Goal: Task Accomplishment & Management: Manage account settings

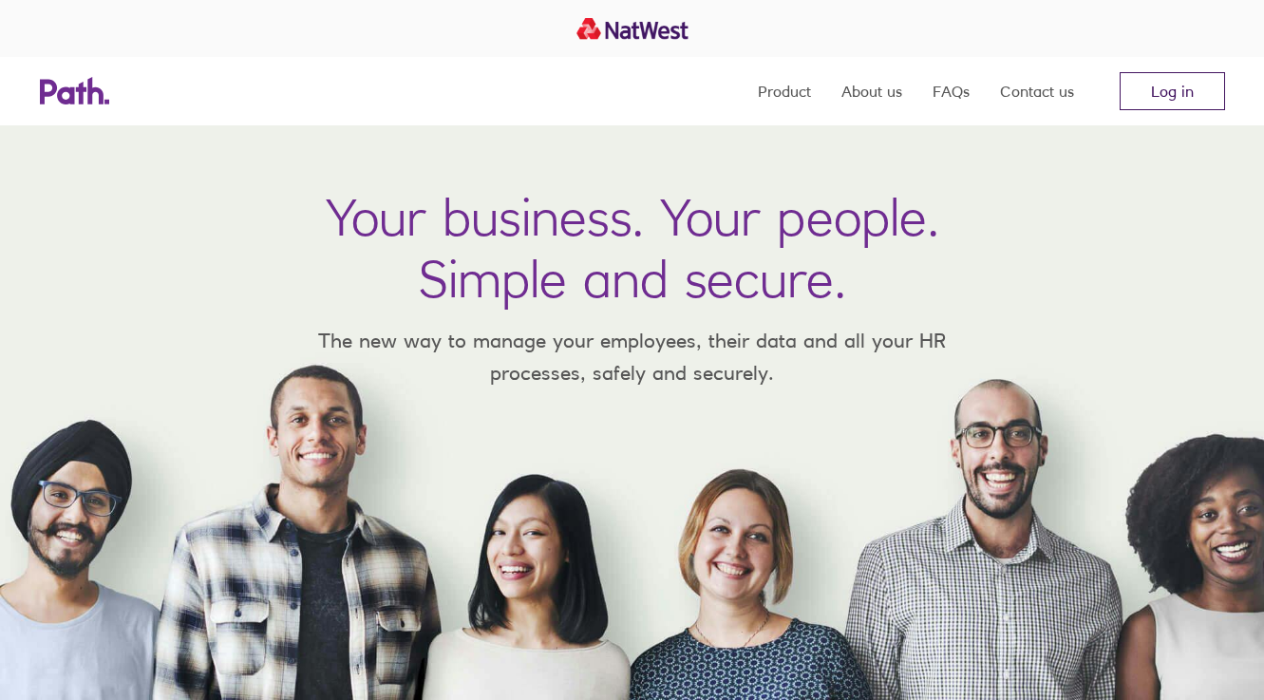
click at [1157, 90] on link "Log in" at bounding box center [1172, 91] width 105 height 38
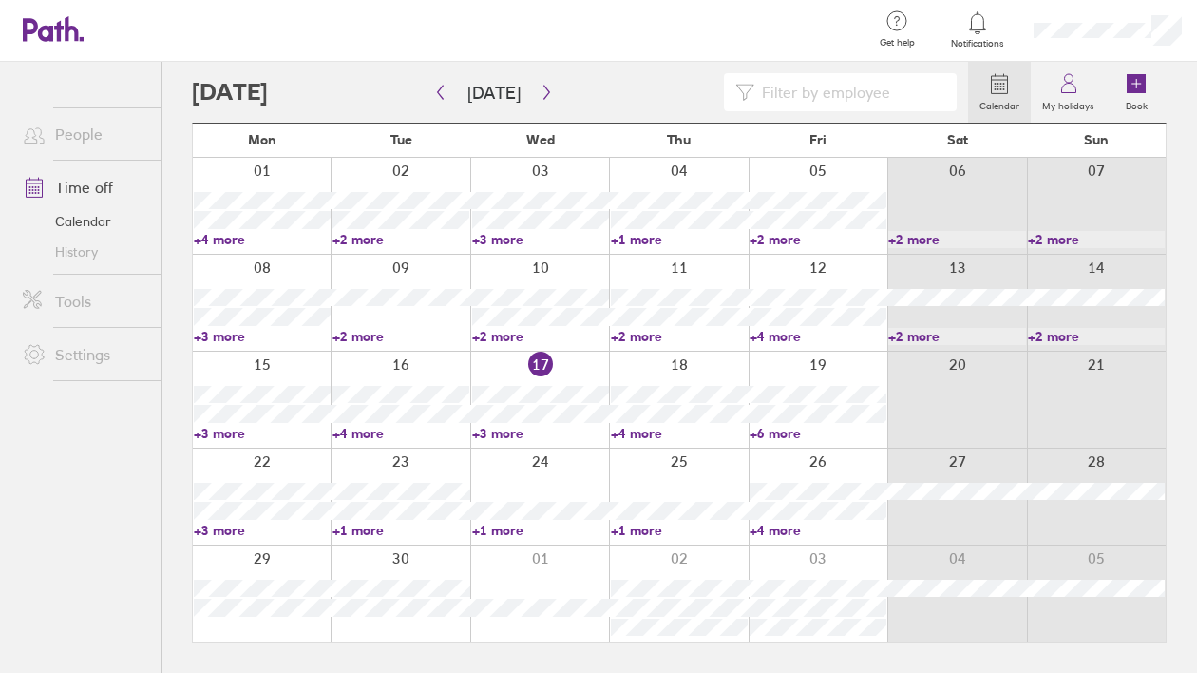
click at [516, 529] on link "+1 more" at bounding box center [540, 529] width 137 height 17
click at [559, 477] on div at bounding box center [539, 496] width 139 height 96
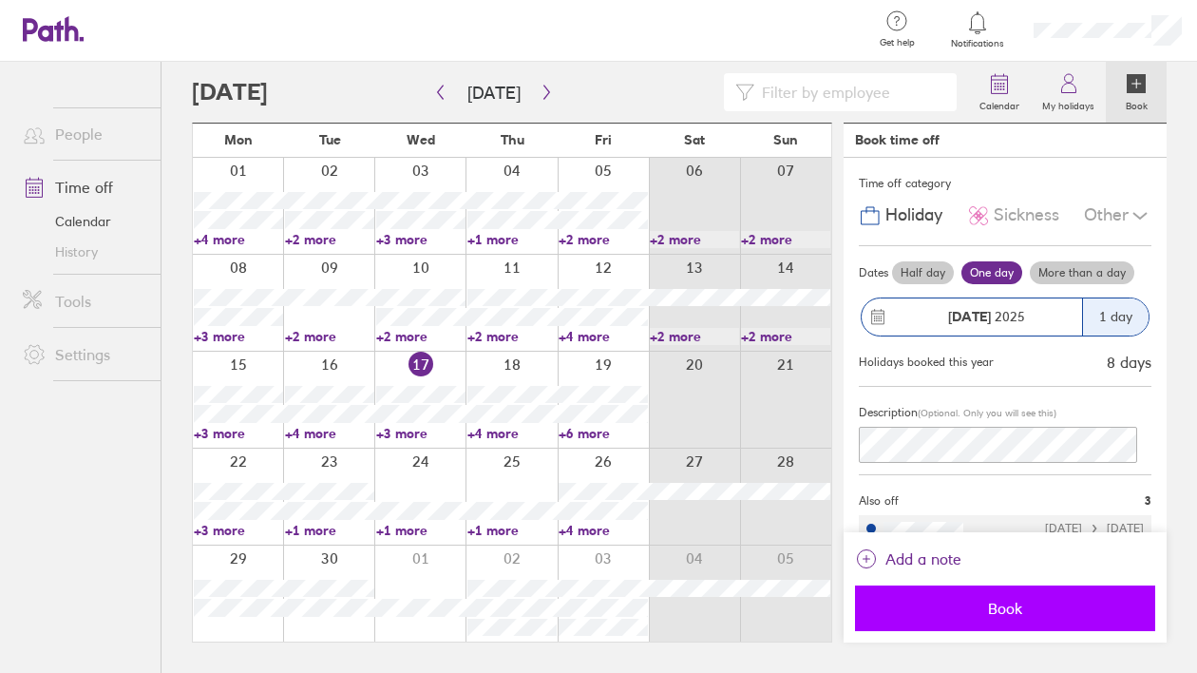
click at [1013, 607] on span "Book" at bounding box center [1005, 607] width 274 height 17
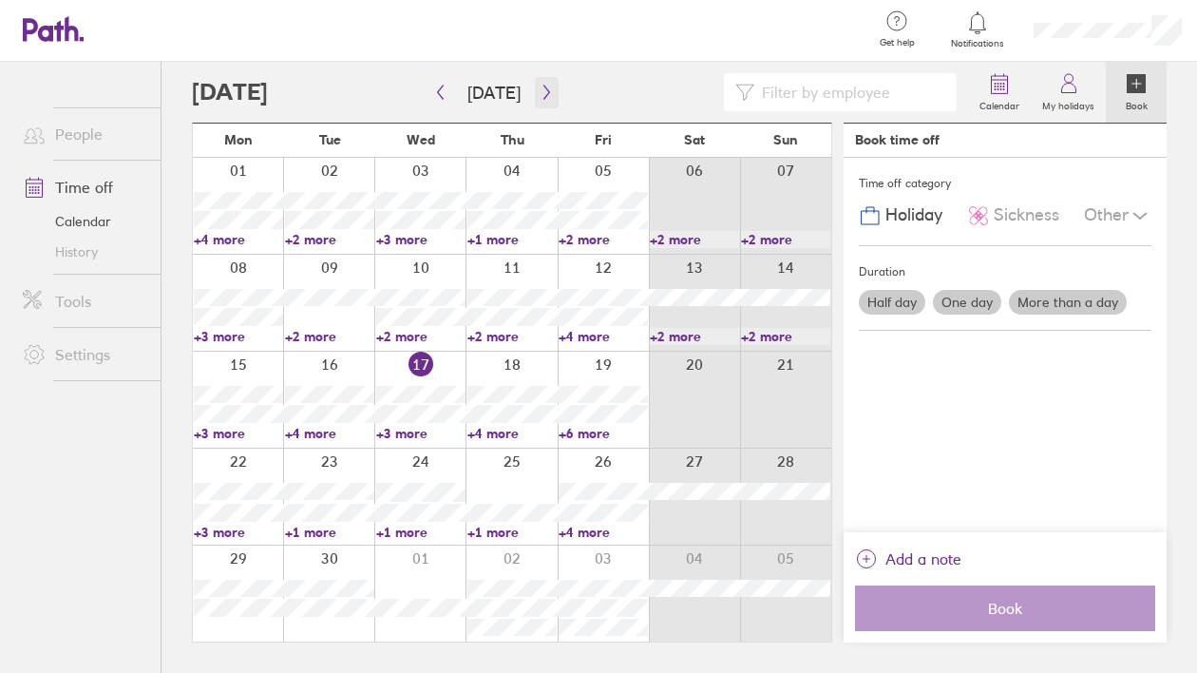
click at [540, 92] on icon "button" at bounding box center [547, 92] width 14 height 15
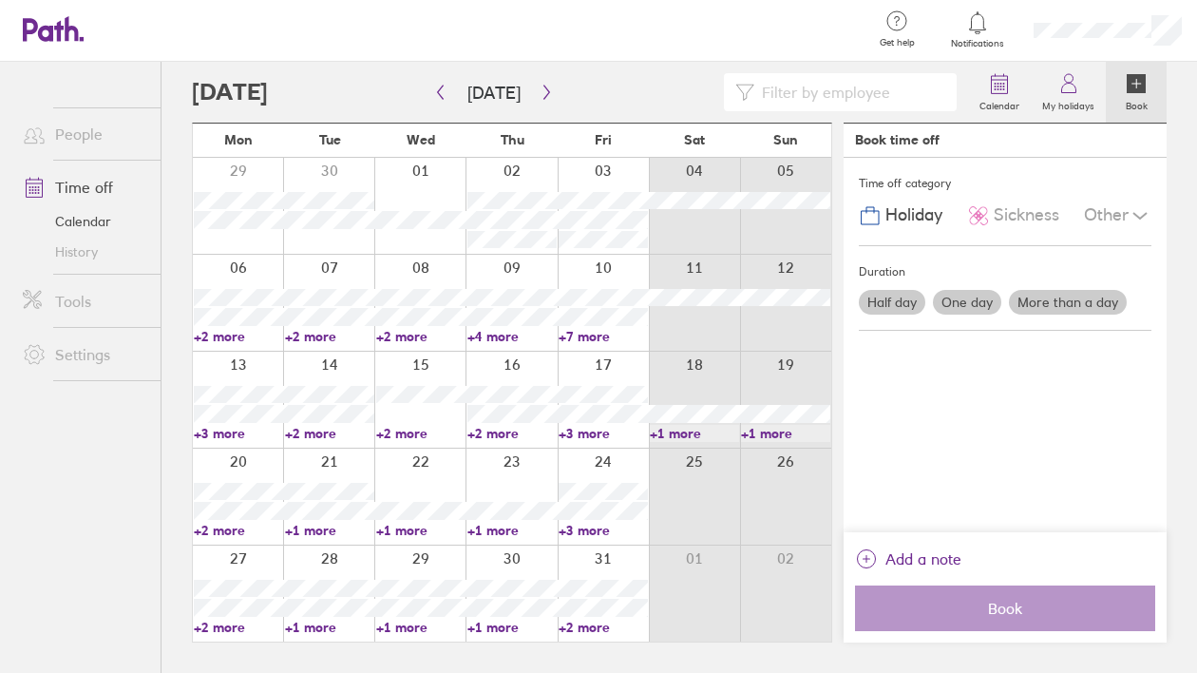
click at [433, 193] on div at bounding box center [419, 206] width 91 height 96
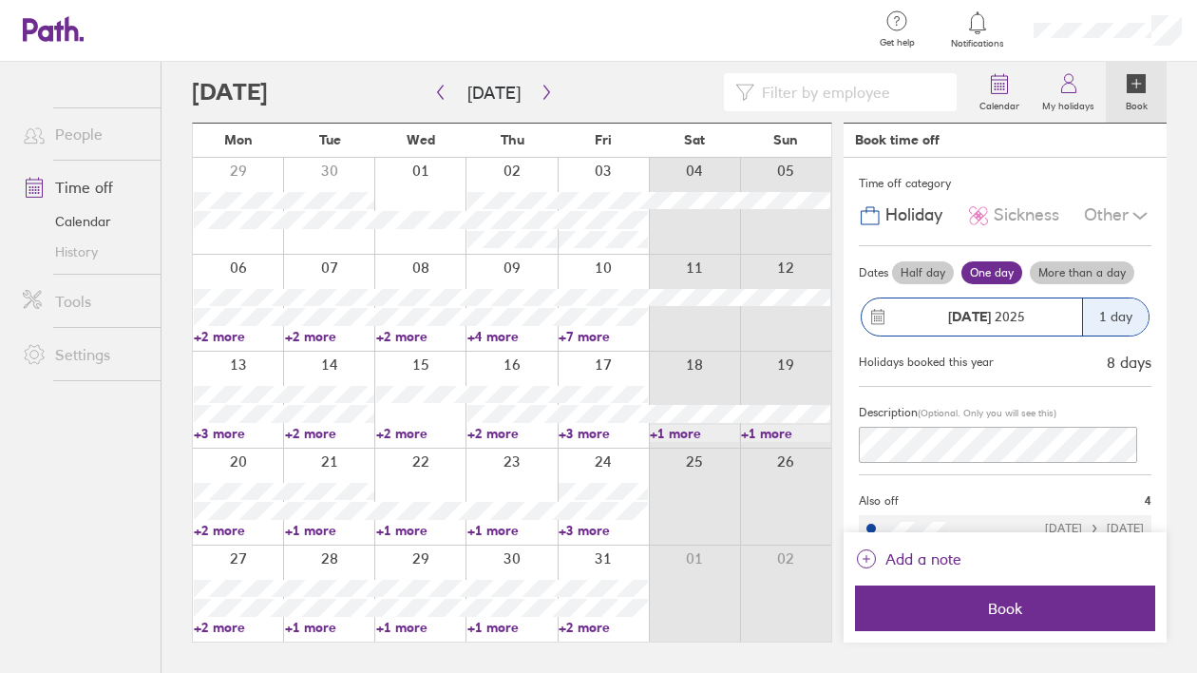
click at [1062, 273] on label "More than a day" at bounding box center [1082, 272] width 104 height 23
click at [0, 0] on input "More than a day" at bounding box center [0, 0] width 0 height 0
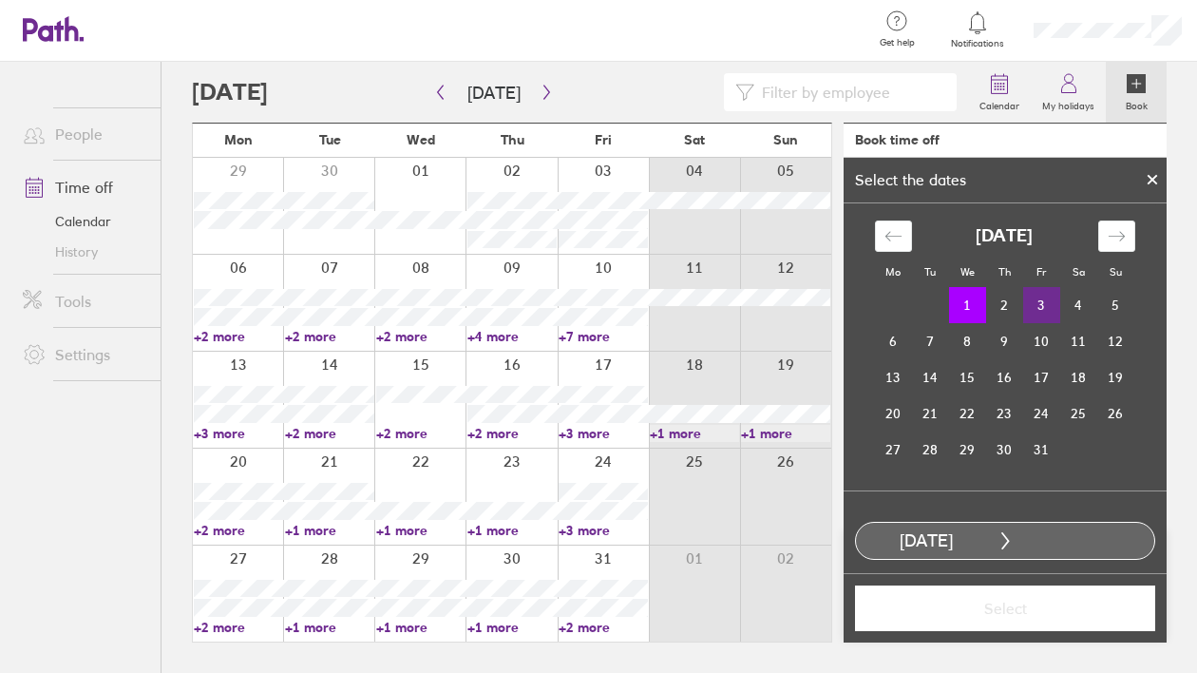
click at [1032, 299] on td "3" at bounding box center [1041, 305] width 37 height 36
click at [1005, 607] on span "Select" at bounding box center [1005, 607] width 274 height 17
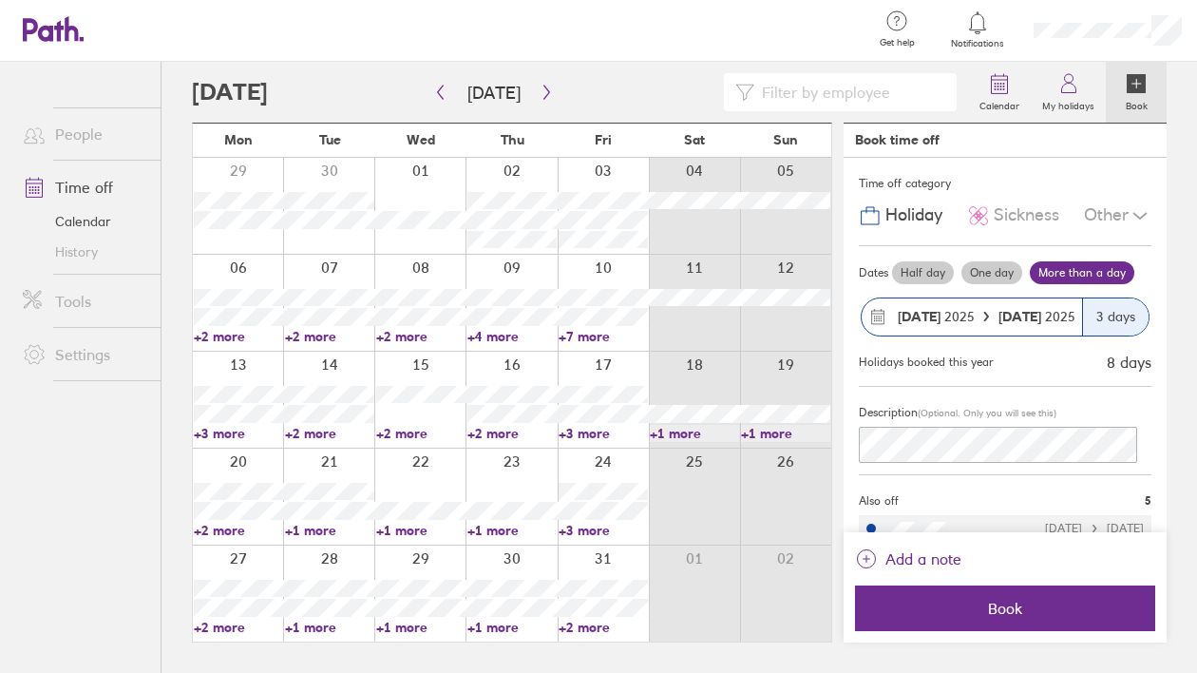
click at [922, 271] on label "Half day" at bounding box center [923, 272] width 62 height 23
click at [0, 0] on input "Half day" at bounding box center [0, 0] width 0 height 0
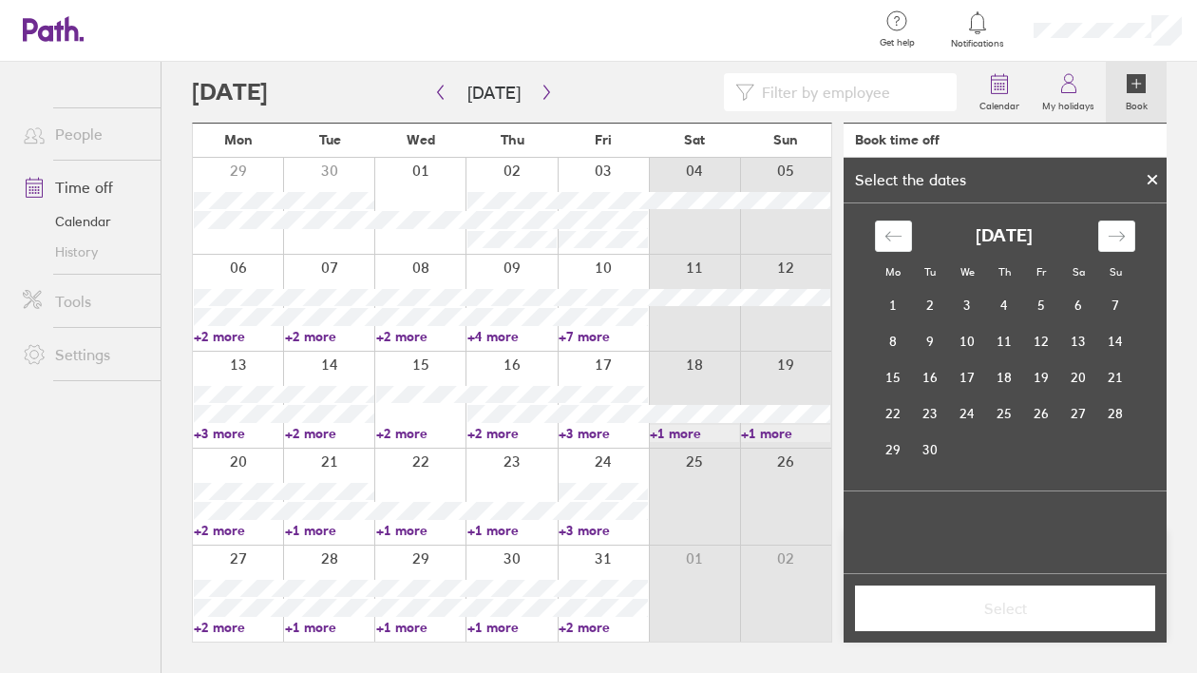
click at [1149, 179] on icon at bounding box center [1152, 179] width 13 height 11
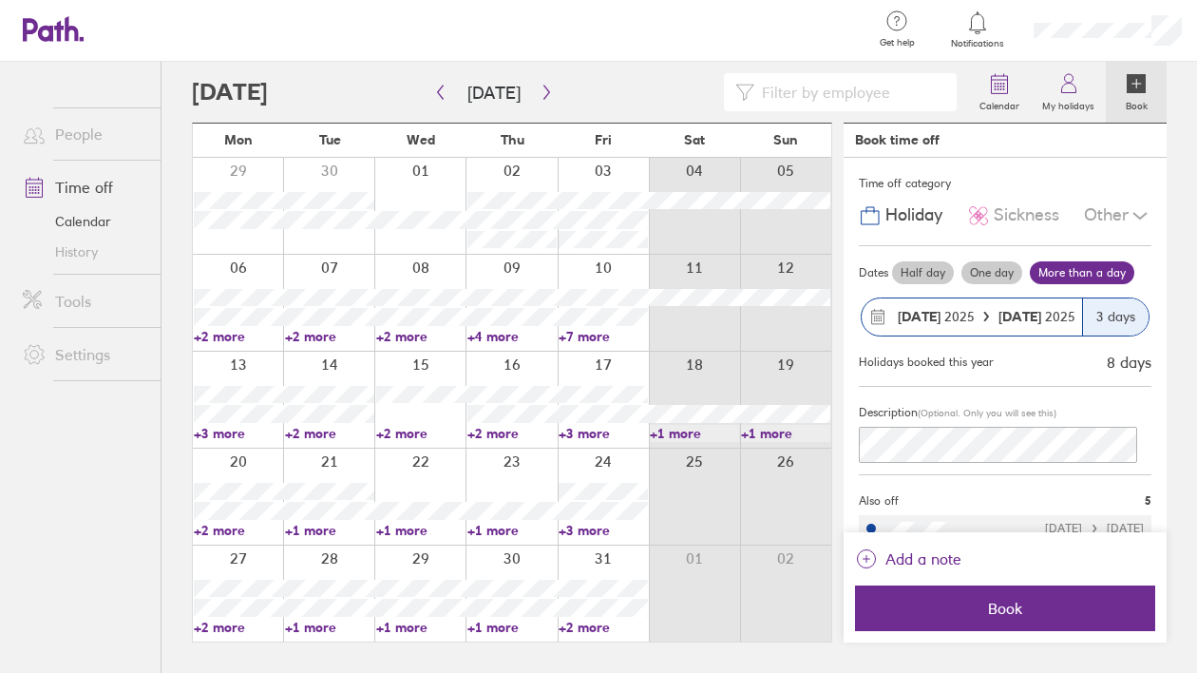
click at [1033, 320] on span "03 Oct 2025" at bounding box center [1036, 316] width 77 height 15
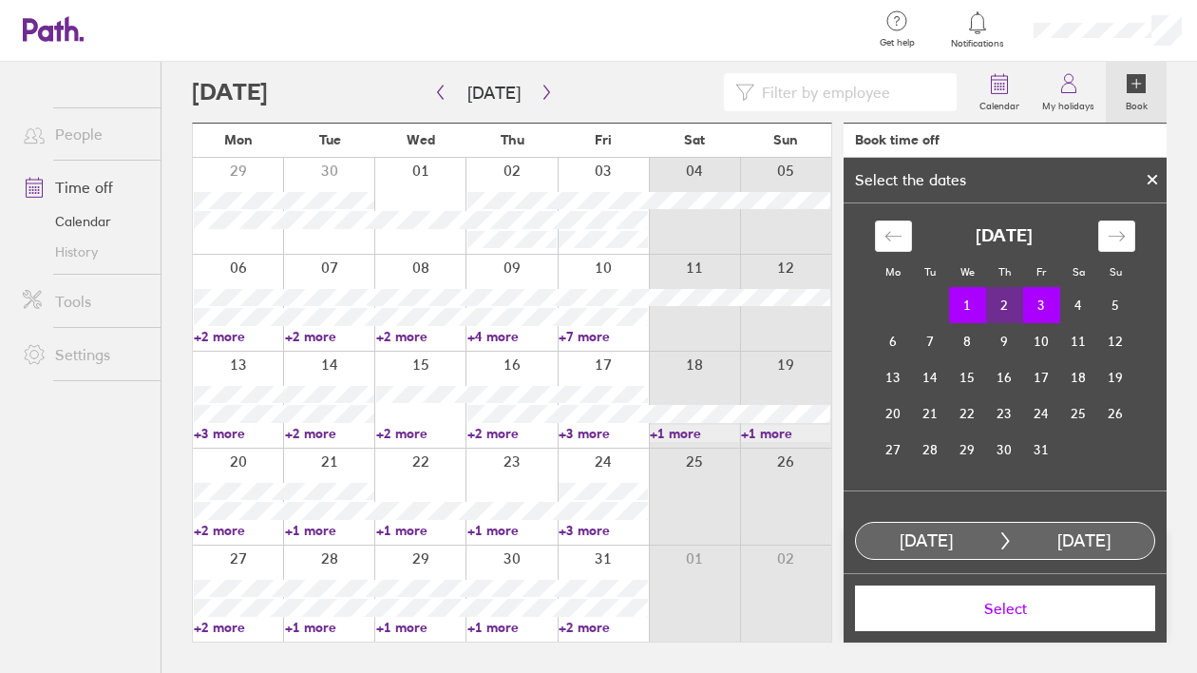
click at [965, 308] on td "1" at bounding box center [967, 305] width 37 height 36
click at [966, 305] on td "1" at bounding box center [967, 305] width 37 height 36
click at [884, 236] on icon "Move backward to switch to the previous month." at bounding box center [892, 235] width 16 height 9
click at [1098, 229] on div "Move forward to switch to the next month." at bounding box center [1116, 235] width 37 height 31
click at [974, 301] on td "1" at bounding box center [967, 305] width 37 height 36
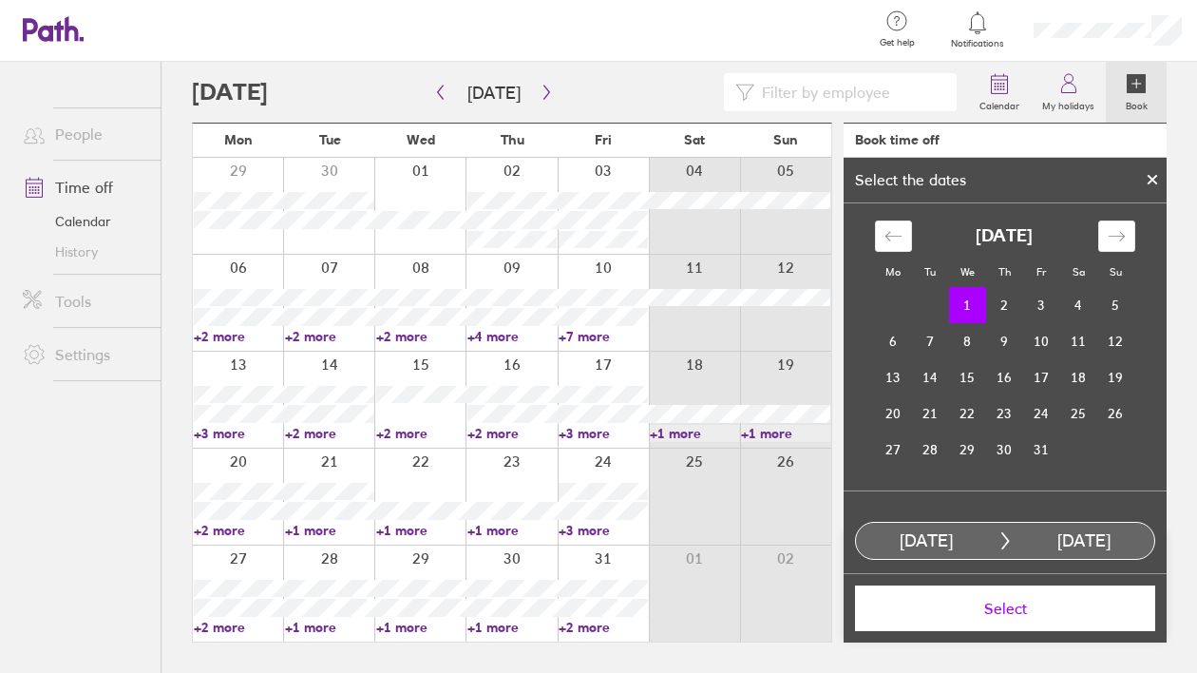
click at [1015, 540] on div "03 Oct, 2025" at bounding box center [1084, 541] width 141 height 20
click at [967, 305] on td "1" at bounding box center [967, 305] width 37 height 36
click at [1154, 177] on icon at bounding box center [1152, 180] width 8 height 8
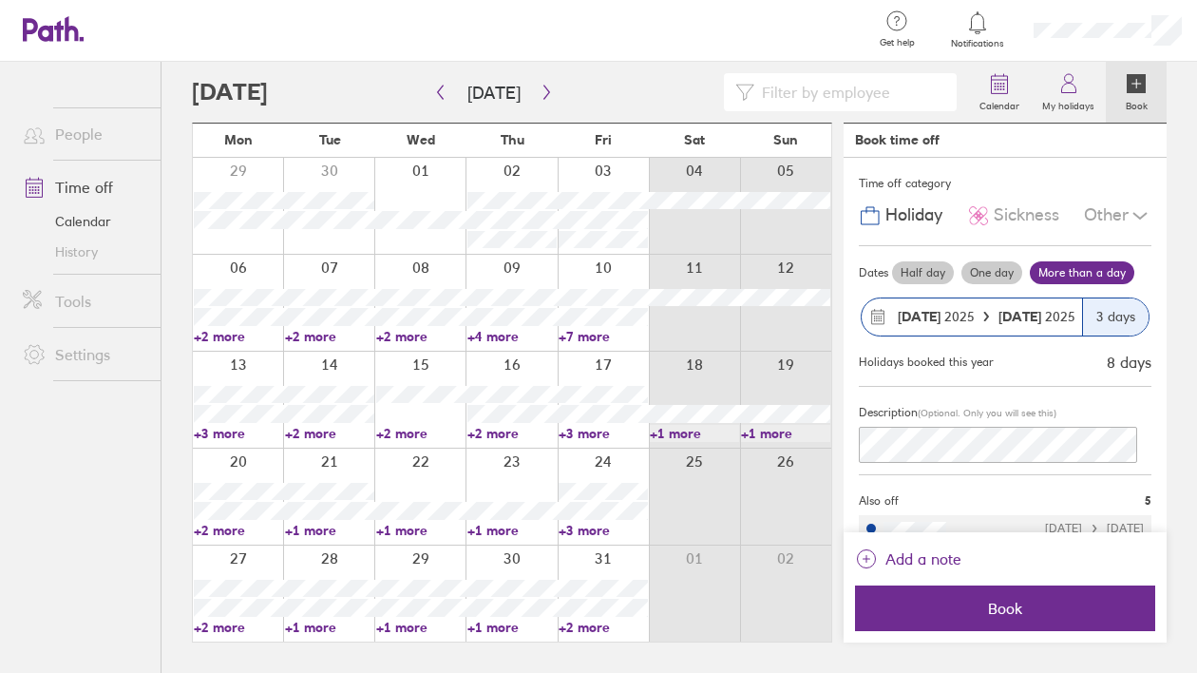
click at [932, 273] on label "Half day" at bounding box center [923, 272] width 62 height 23
click at [0, 0] on input "Half day" at bounding box center [0, 0] width 0 height 0
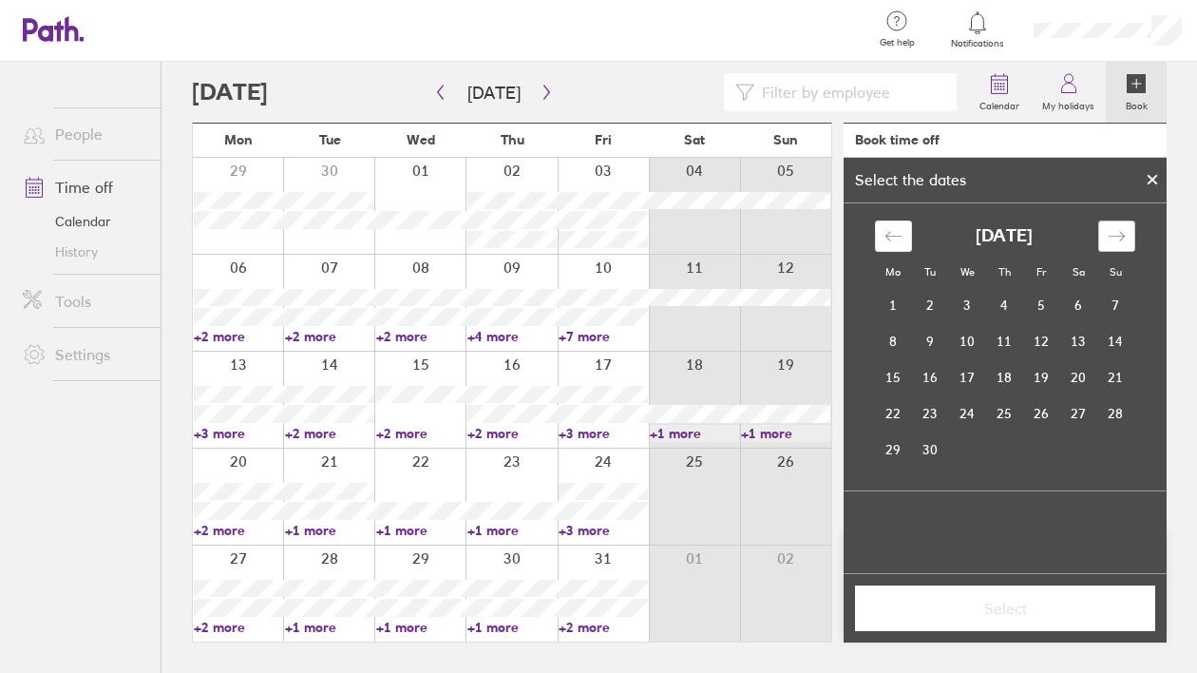
click at [1112, 237] on icon "Move forward to switch to the next month." at bounding box center [1117, 236] width 18 height 18
click at [1009, 303] on td "2" at bounding box center [1004, 306] width 37 height 36
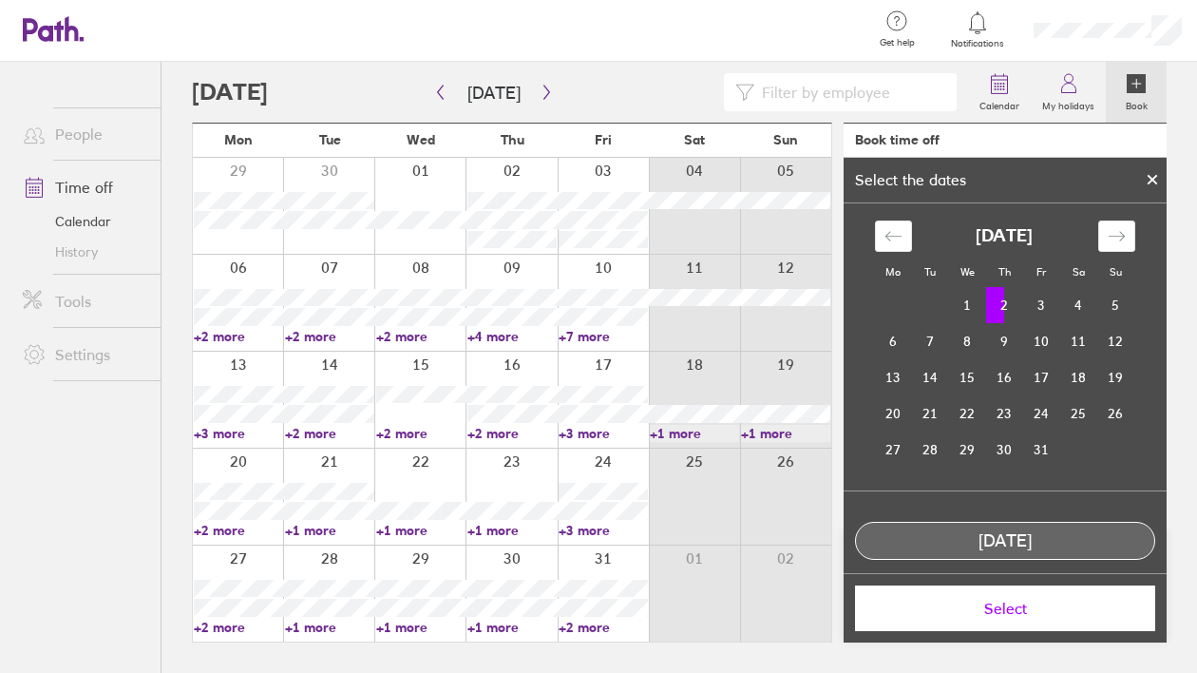
click at [1005, 309] on td "2" at bounding box center [1004, 305] width 37 height 36
click at [1004, 306] on td "2" at bounding box center [1004, 305] width 37 height 36
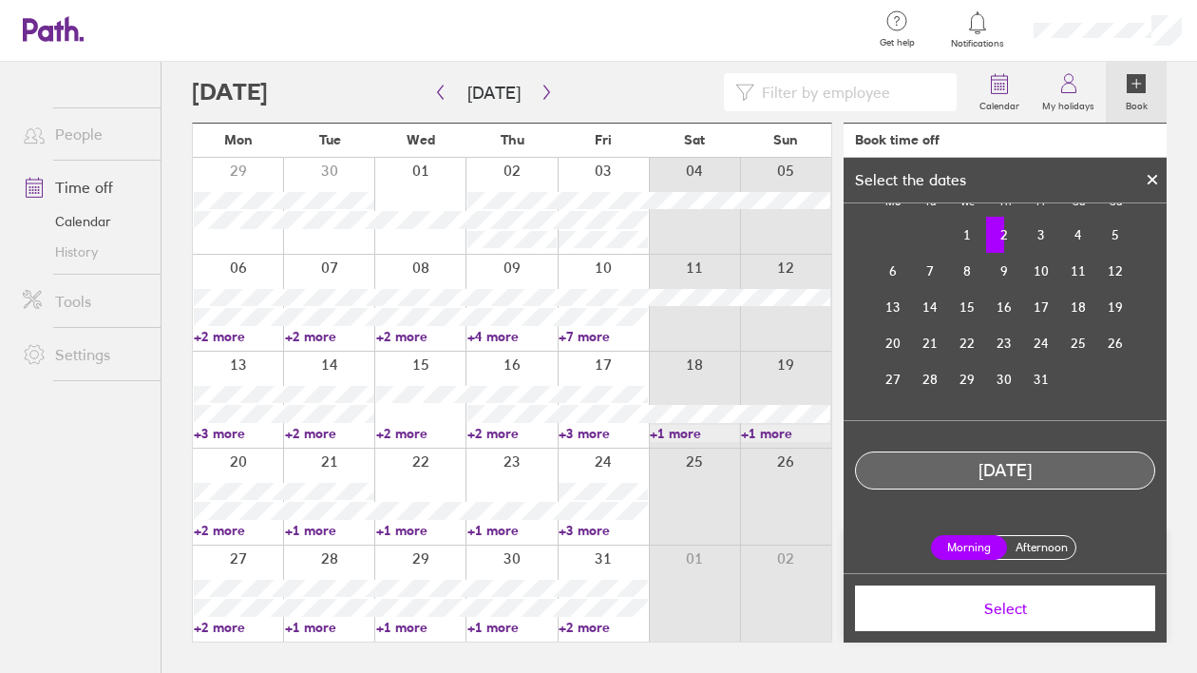
scroll to position [72, 0]
click at [1027, 547] on label "Afternoon" at bounding box center [1041, 545] width 76 height 23
click at [0, 0] on input "Afternoon" at bounding box center [0, 0] width 0 height 0
click at [970, 549] on label "Morning" at bounding box center [969, 545] width 76 height 23
click at [0, 0] on input "Morning" at bounding box center [0, 0] width 0 height 0
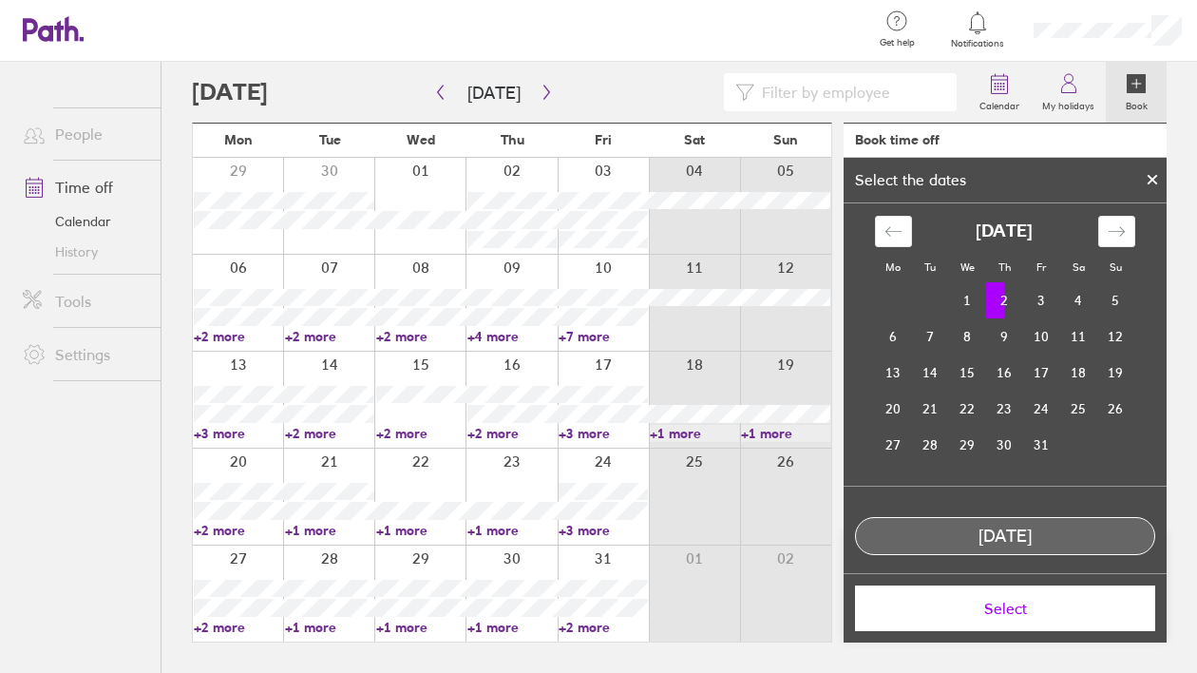
scroll to position [0, 0]
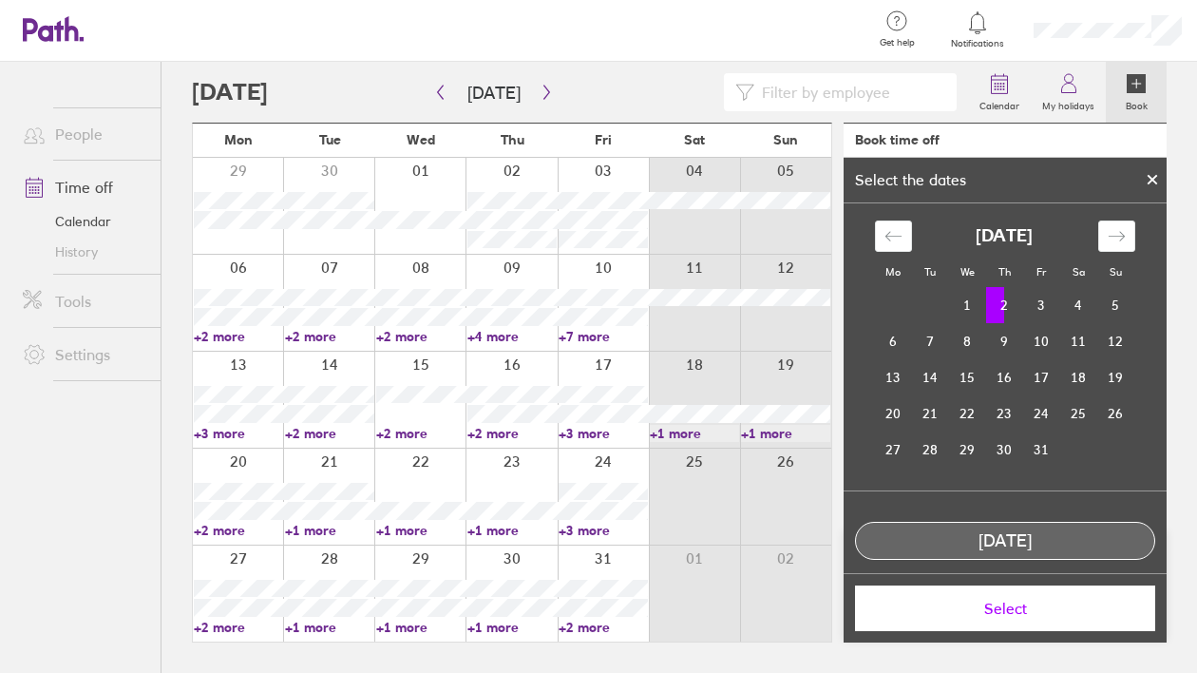
click at [1034, 609] on span "Select" at bounding box center [1005, 607] width 274 height 17
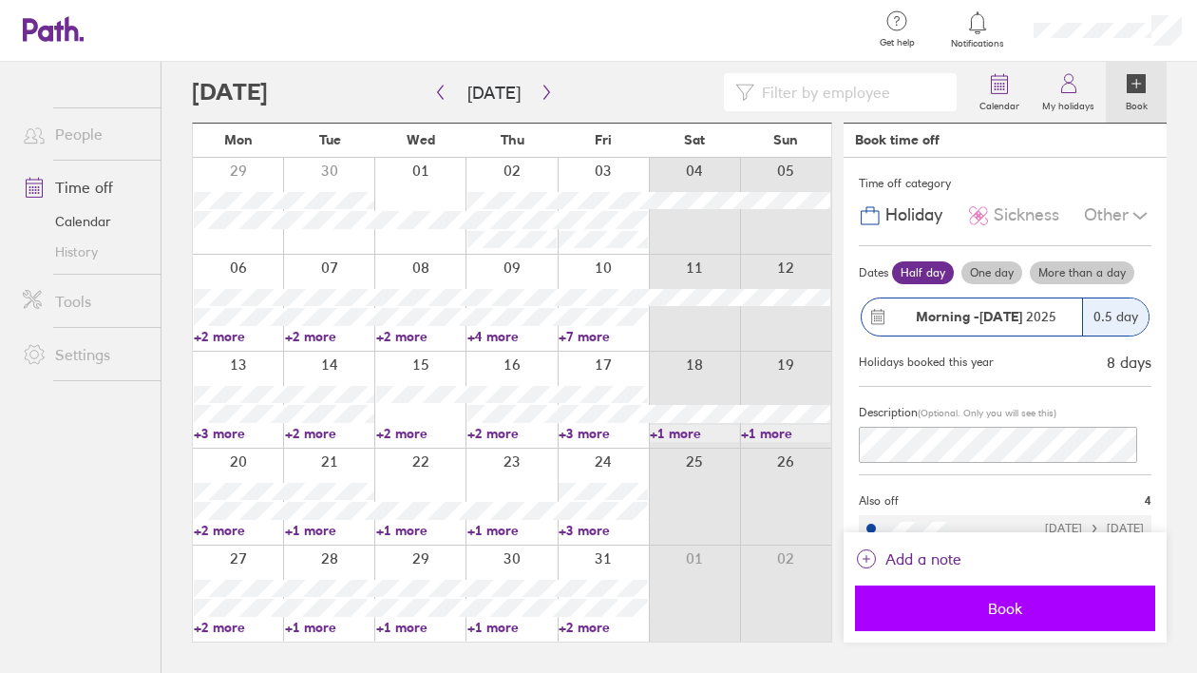
click at [1010, 601] on span "Book" at bounding box center [1005, 607] width 274 height 17
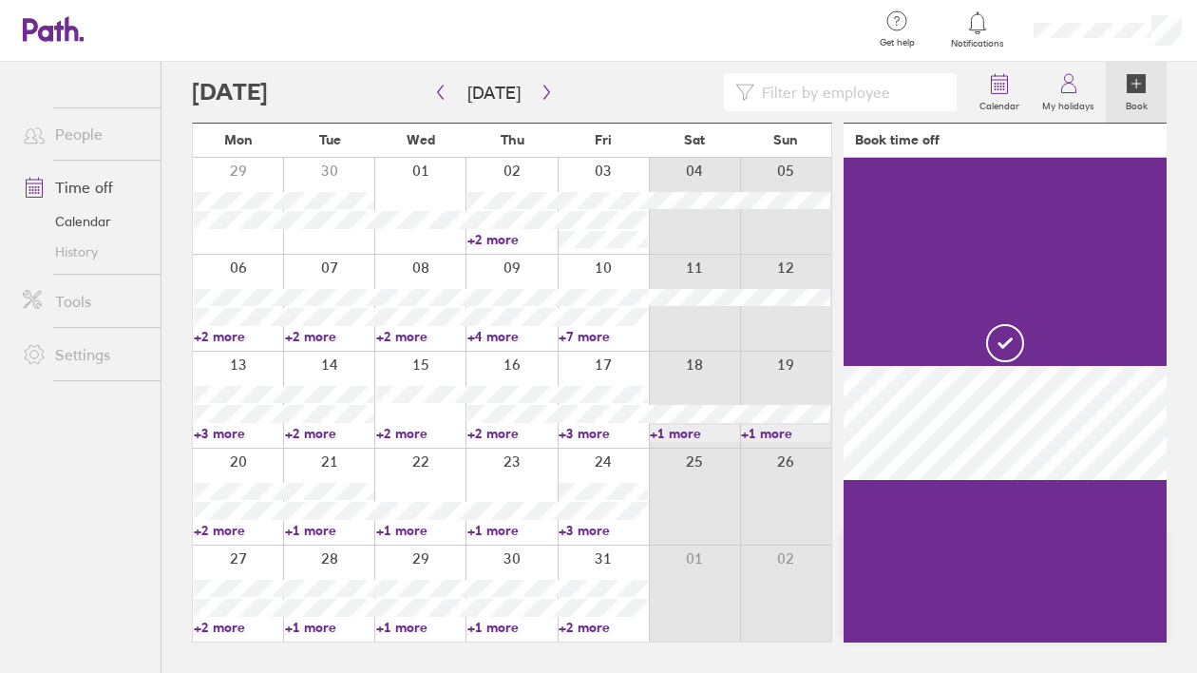
click at [425, 194] on div at bounding box center [419, 206] width 91 height 96
click at [427, 193] on div at bounding box center [419, 206] width 91 height 96
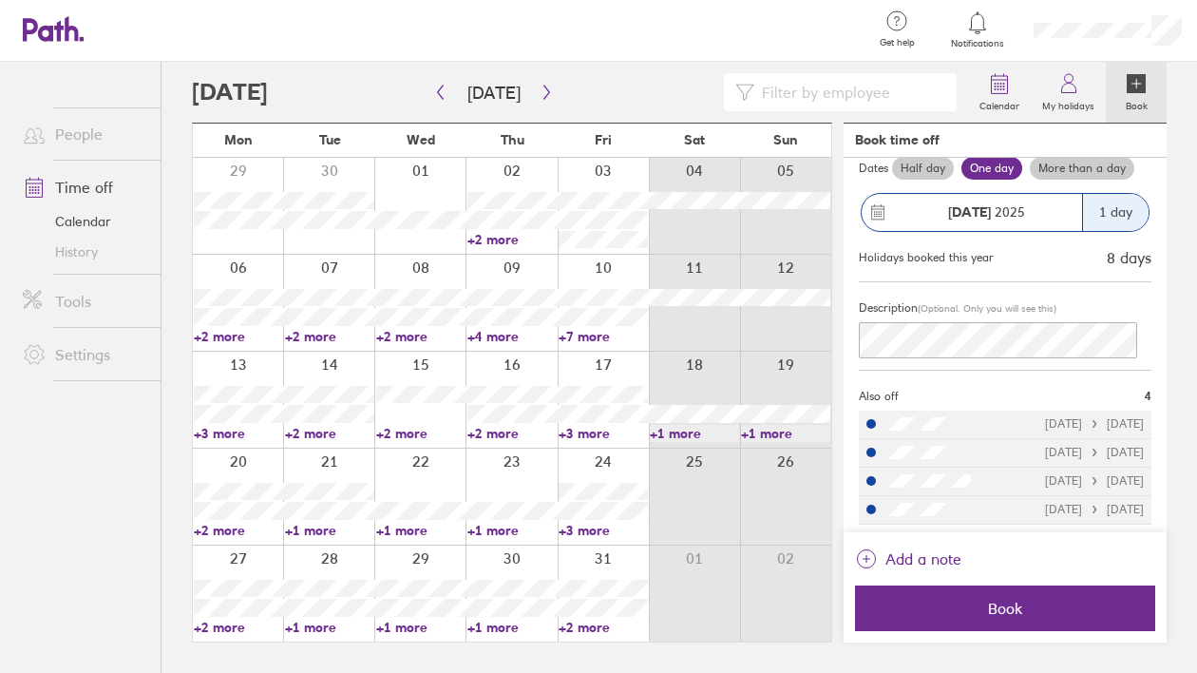
scroll to position [107, 0]
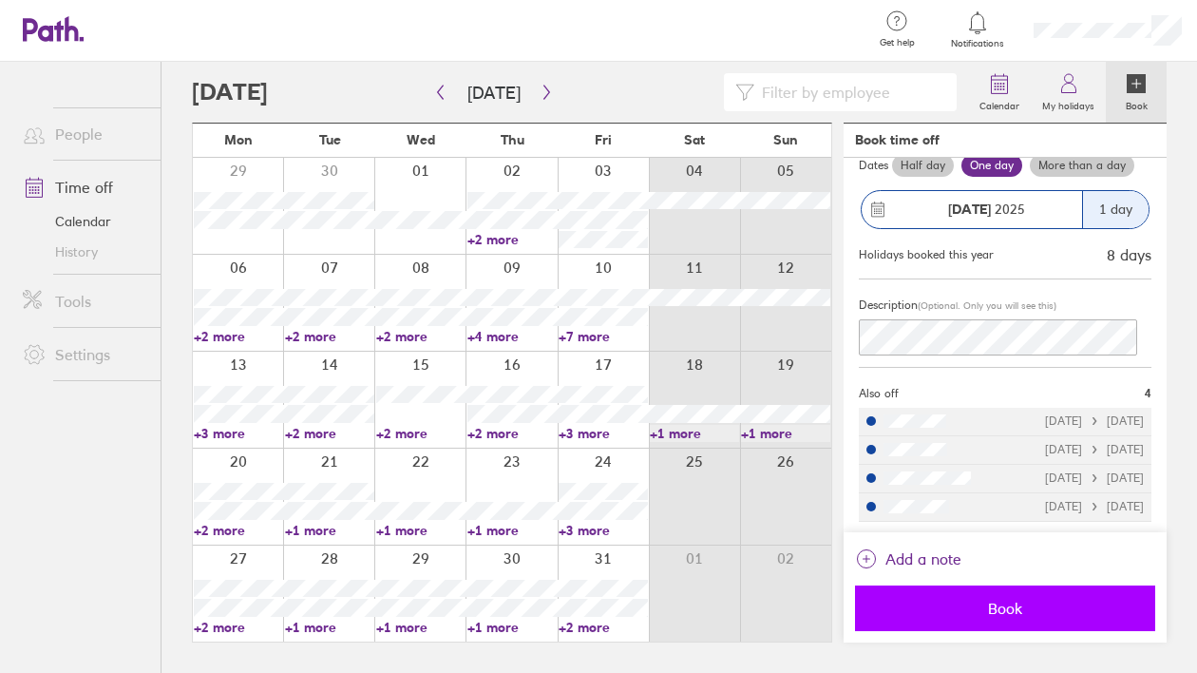
click at [999, 603] on span "Book" at bounding box center [1005, 607] width 274 height 17
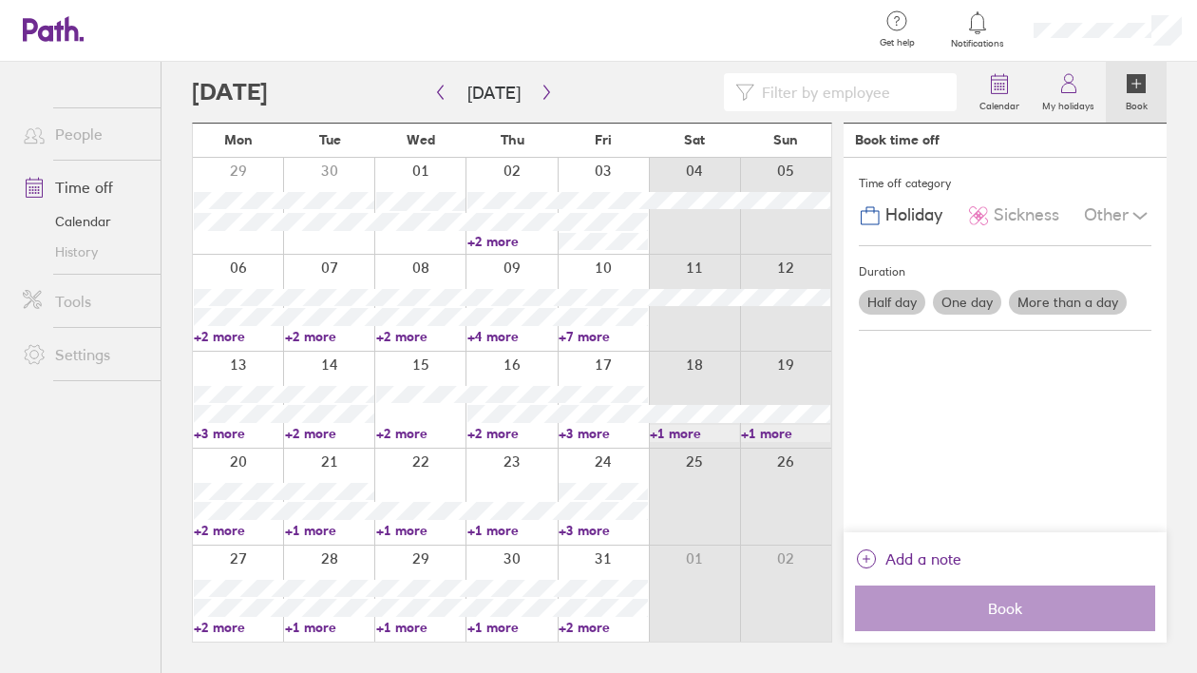
scroll to position [0, 0]
click at [591, 181] on div at bounding box center [603, 206] width 91 height 96
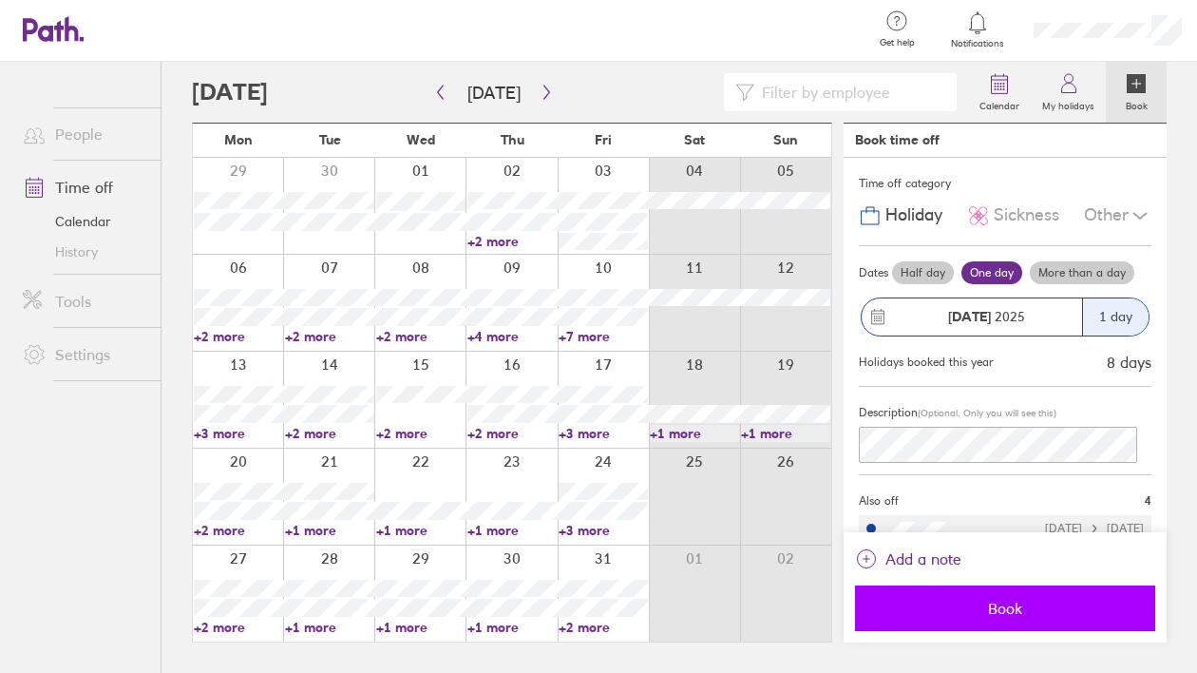
click at [1030, 612] on span "Book" at bounding box center [1005, 607] width 274 height 17
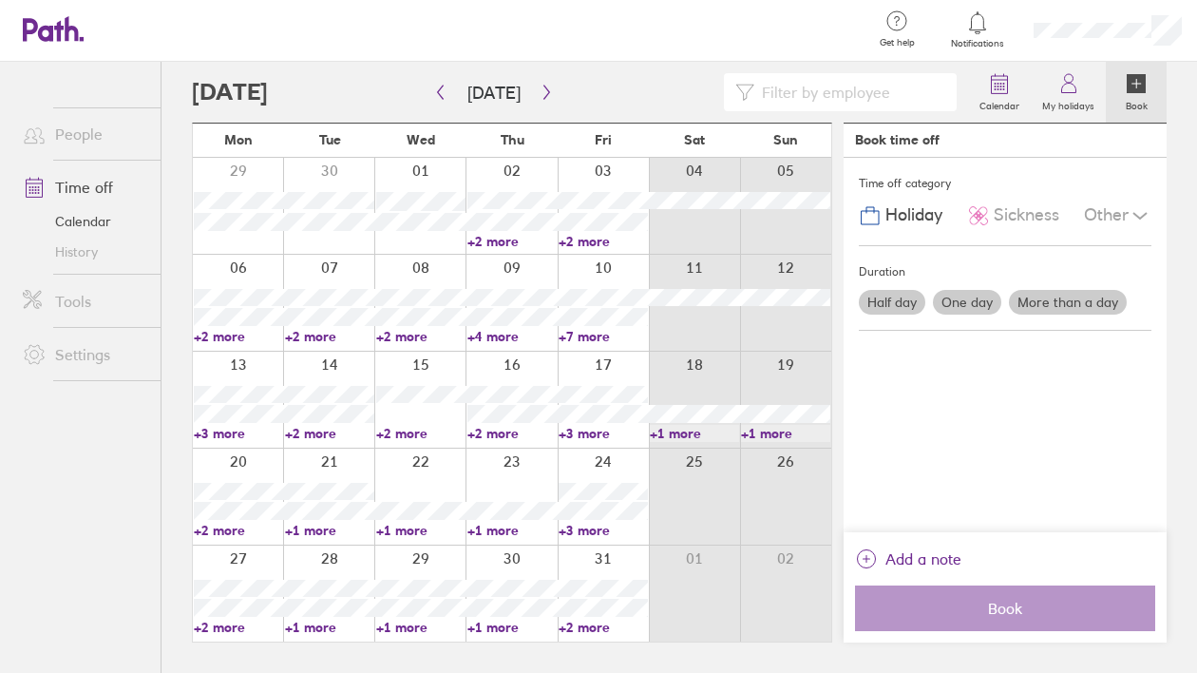
click at [599, 241] on link "+2 more" at bounding box center [603, 241] width 89 height 17
click at [505, 237] on link "+2 more" at bounding box center [511, 241] width 89 height 17
click at [504, 240] on link "+2 more" at bounding box center [511, 241] width 89 height 17
drag, startPoint x: 908, startPoint y: 382, endPoint x: 953, endPoint y: 309, distance: 85.7
click at [908, 382] on div "Time off category Holiday Sickness Other Duration Half day One day More than a …" at bounding box center [1005, 345] width 323 height 374
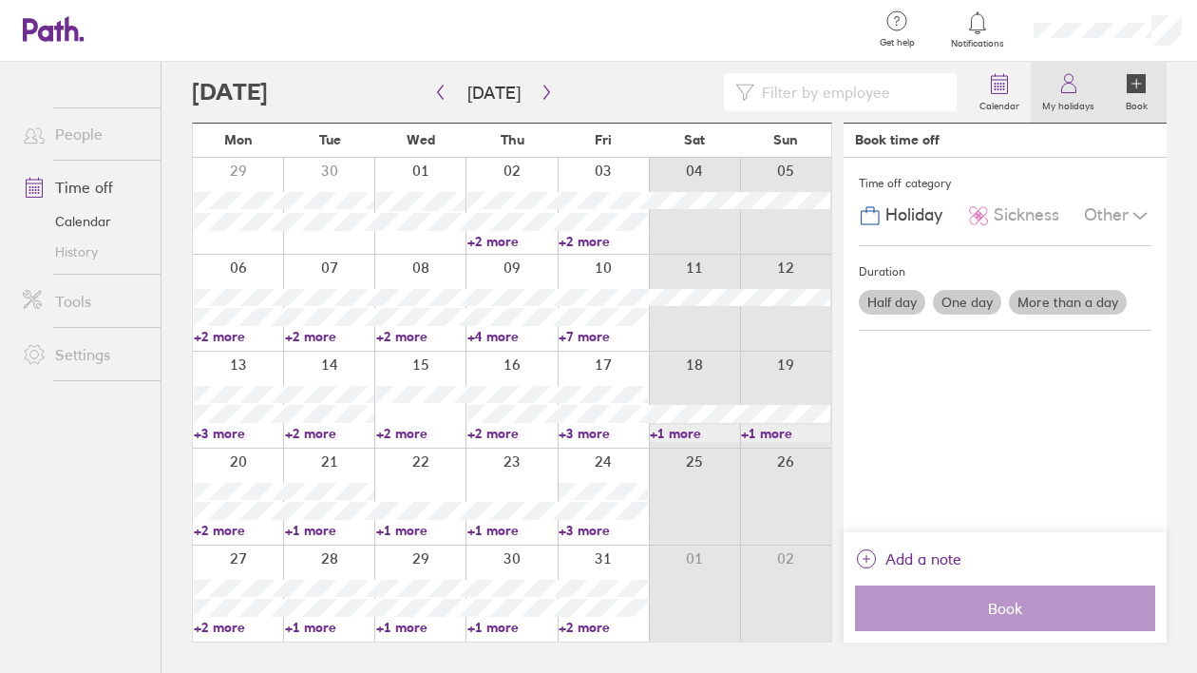
click at [1065, 93] on icon at bounding box center [1068, 83] width 23 height 23
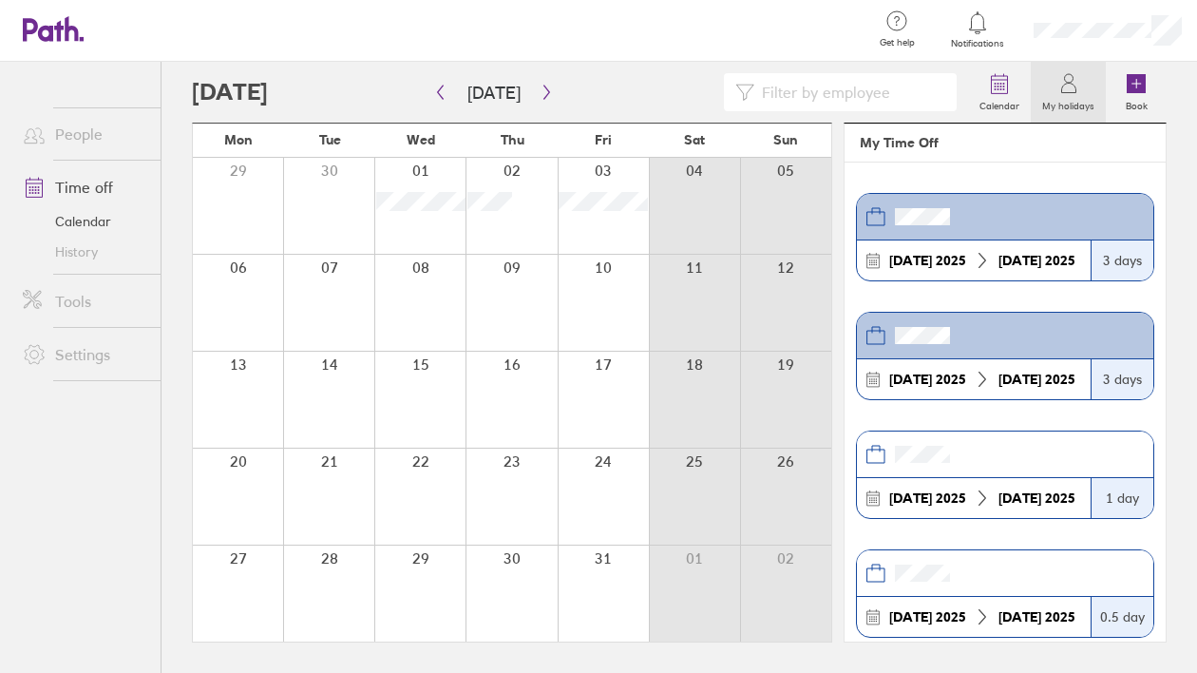
click at [104, 191] on link "Time off" at bounding box center [84, 187] width 153 height 38
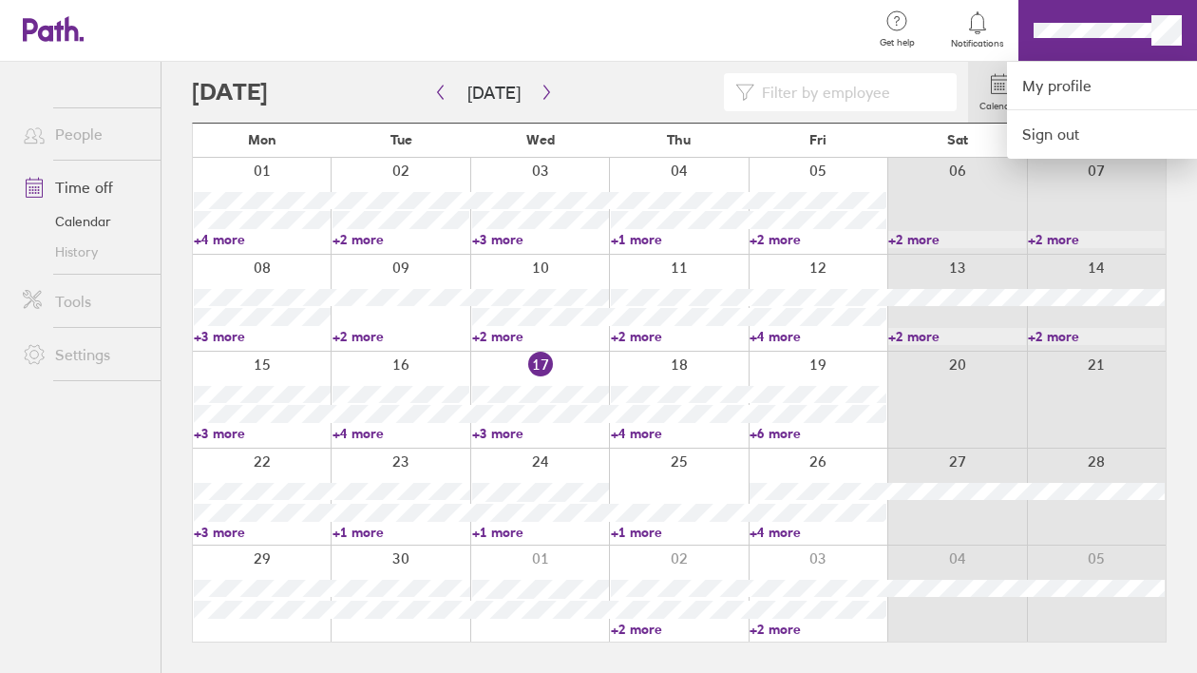
click at [95, 183] on div at bounding box center [598, 336] width 1197 height 673
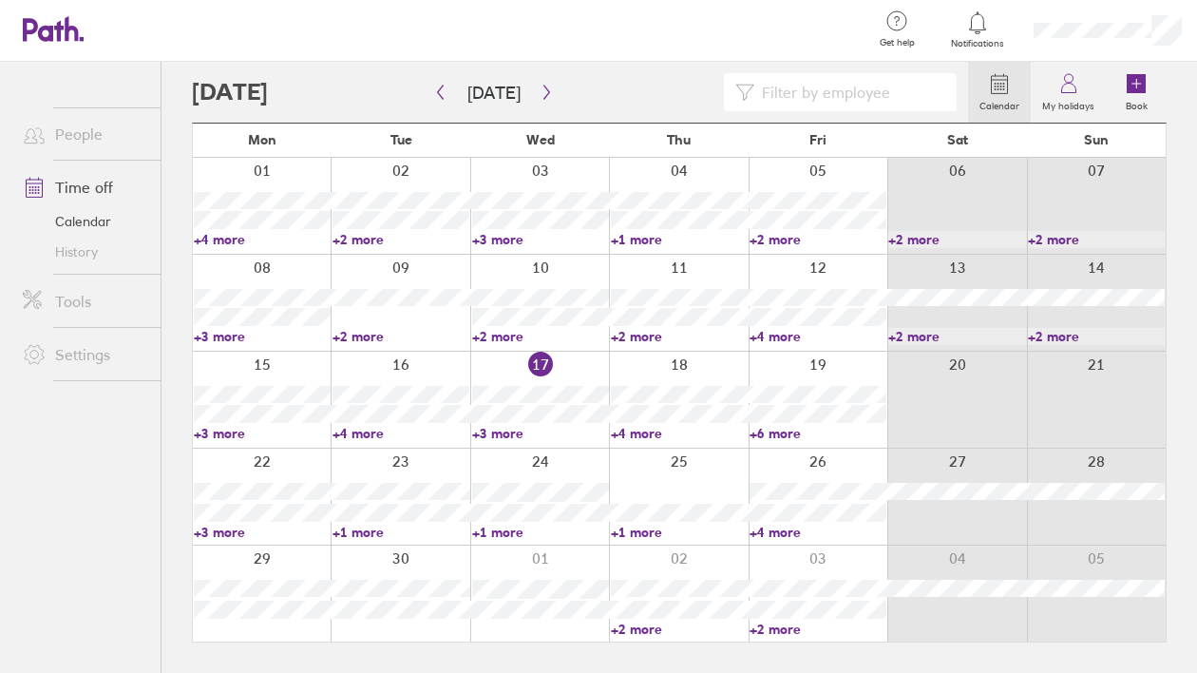
click at [95, 182] on link "Time off" at bounding box center [84, 187] width 153 height 38
click at [96, 182] on link "Time off" at bounding box center [84, 187] width 153 height 38
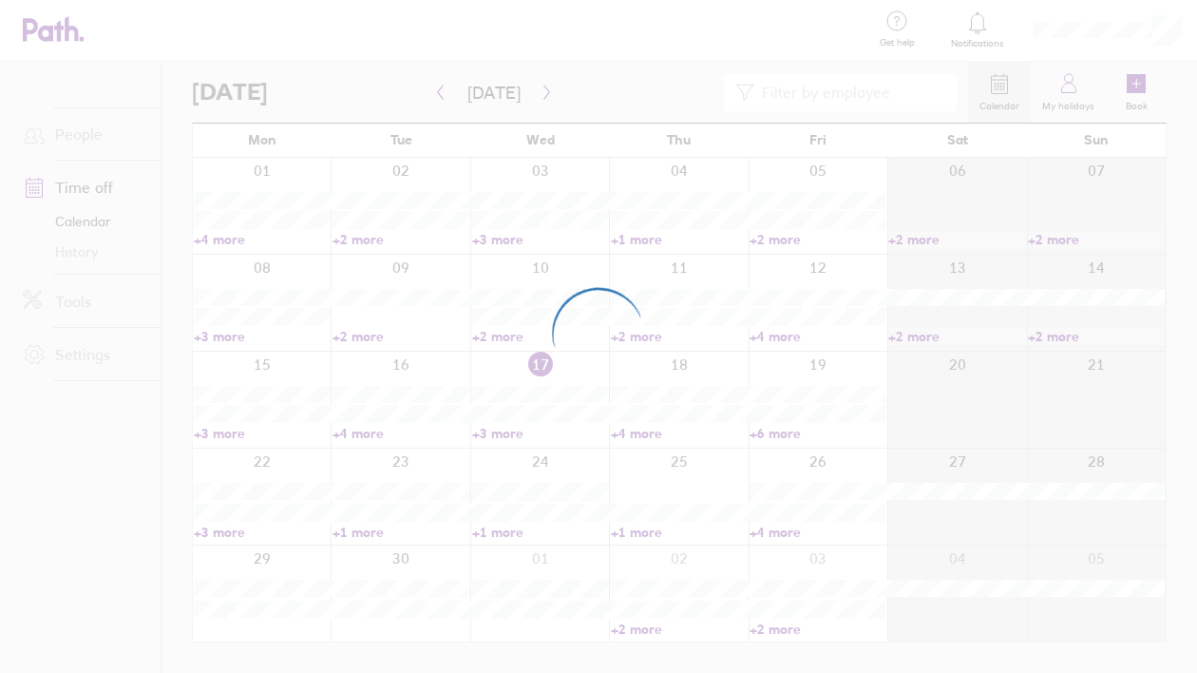
click at [1070, 103] on div at bounding box center [598, 336] width 1197 height 673
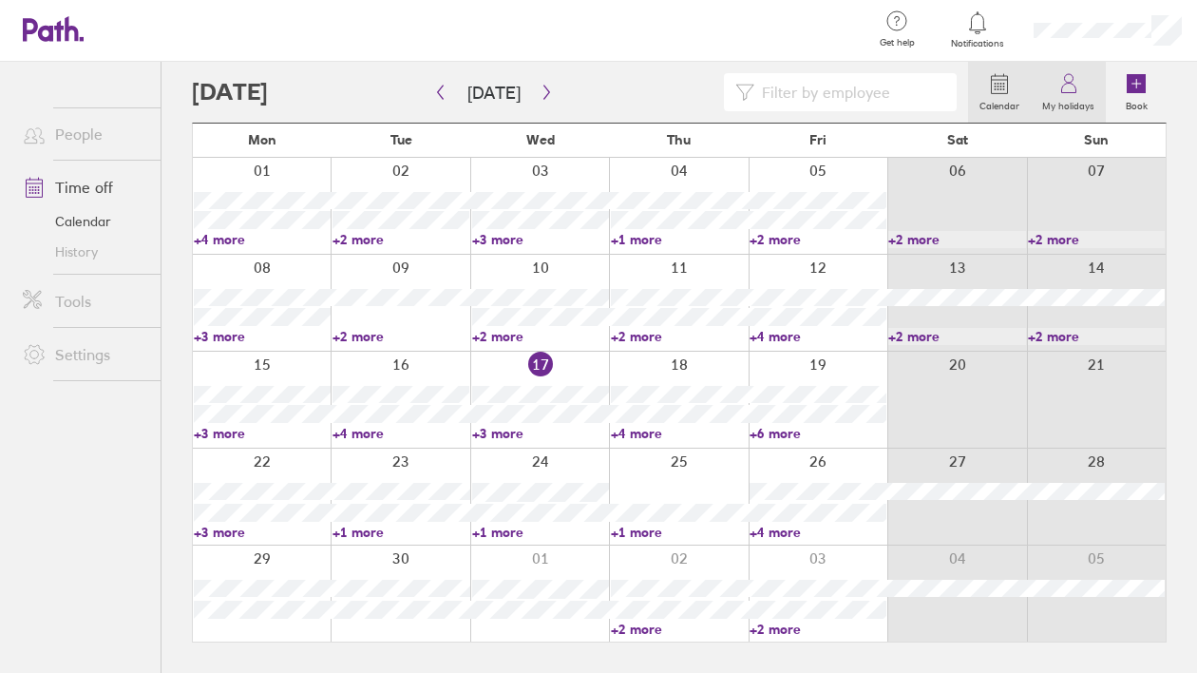
click at [1066, 86] on icon at bounding box center [1068, 83] width 23 height 23
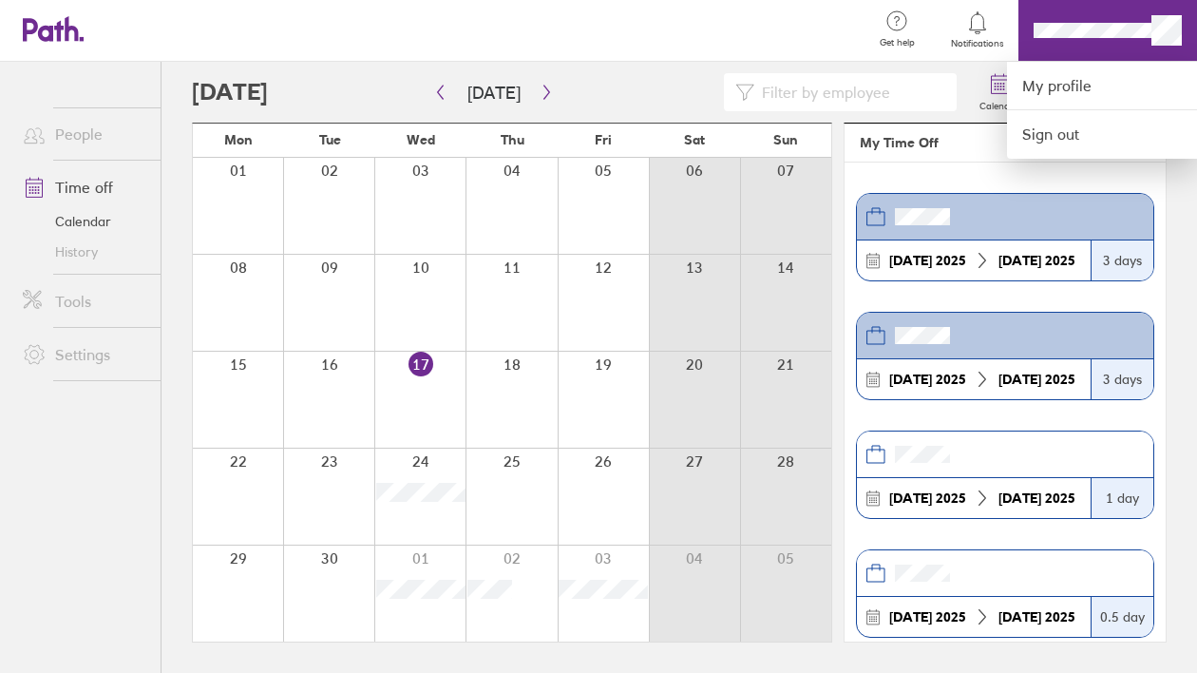
click at [1160, 26] on div at bounding box center [598, 336] width 1197 height 673
click at [1064, 80] on link "My profile" at bounding box center [1102, 86] width 190 height 48
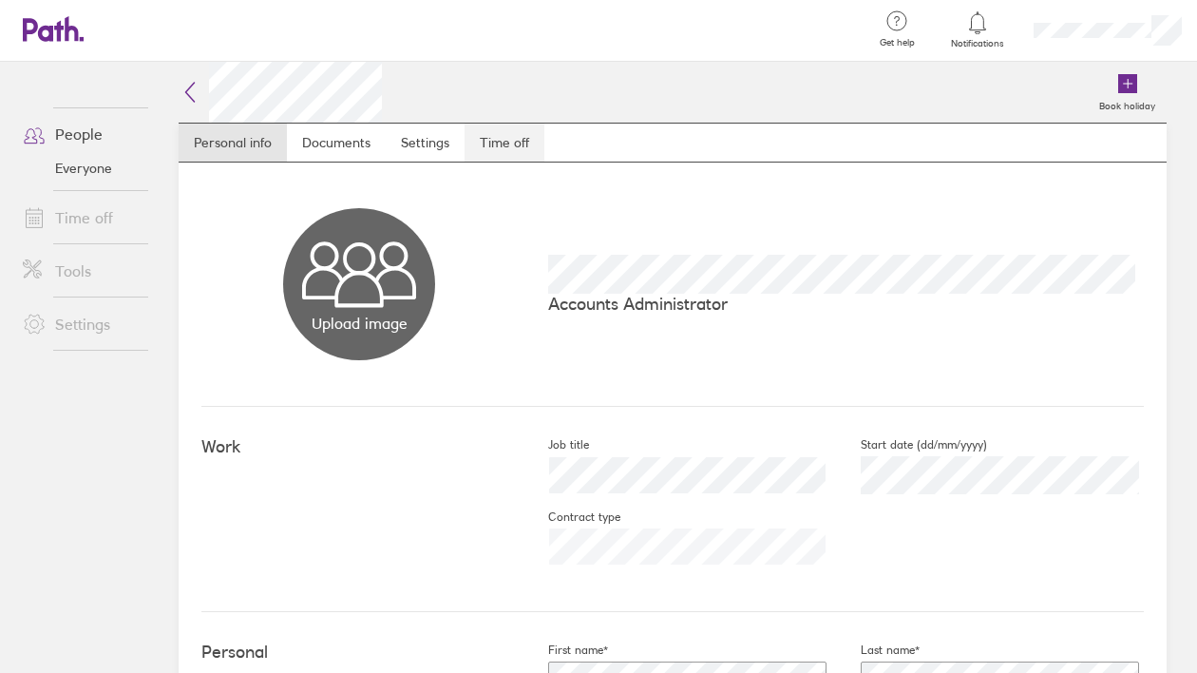
click at [514, 144] on link "Time off" at bounding box center [504, 142] width 80 height 38
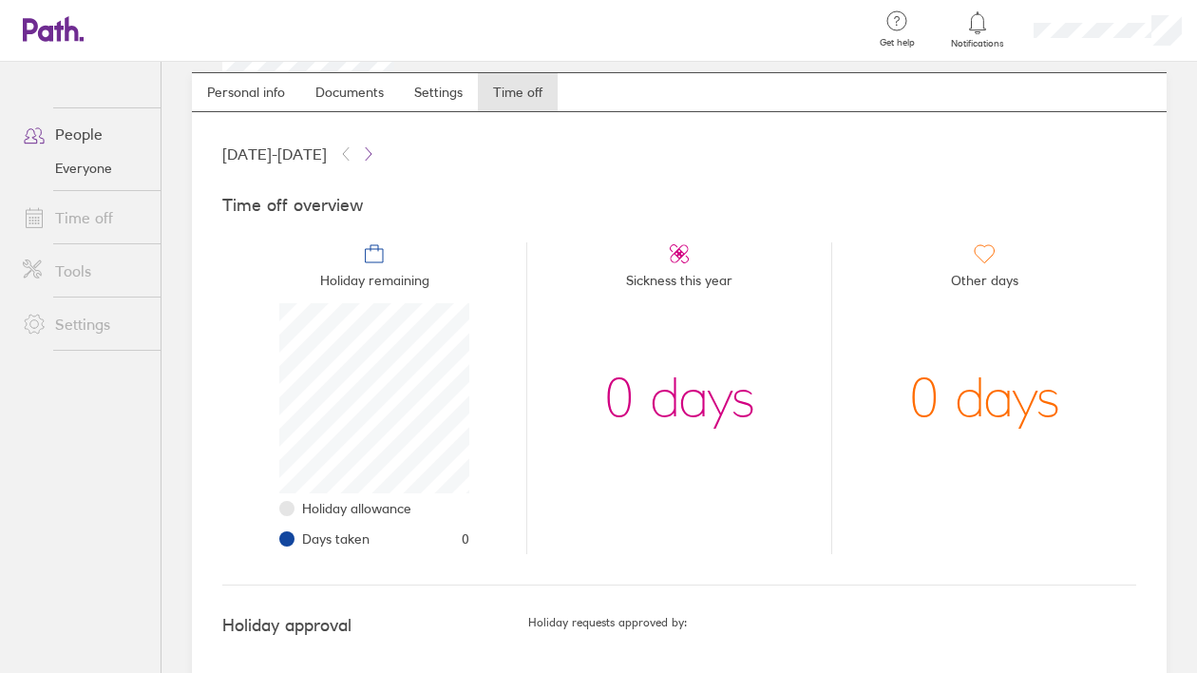
scroll to position [87, 0]
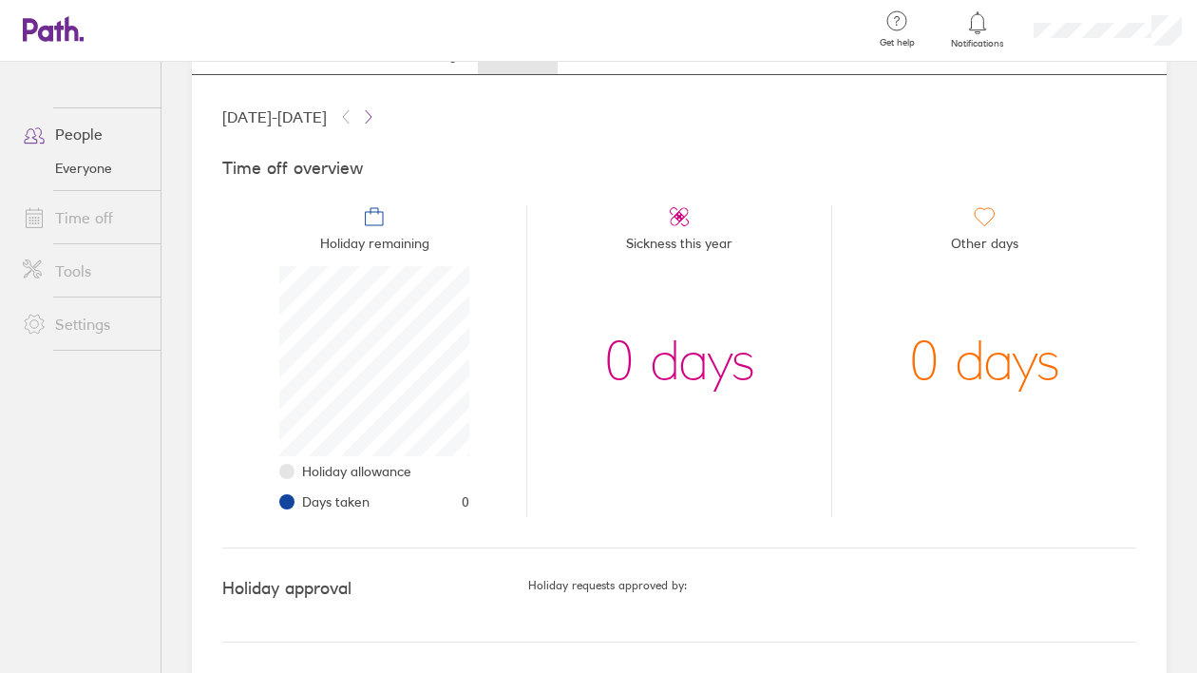
click at [75, 131] on link "People" at bounding box center [84, 134] width 153 height 38
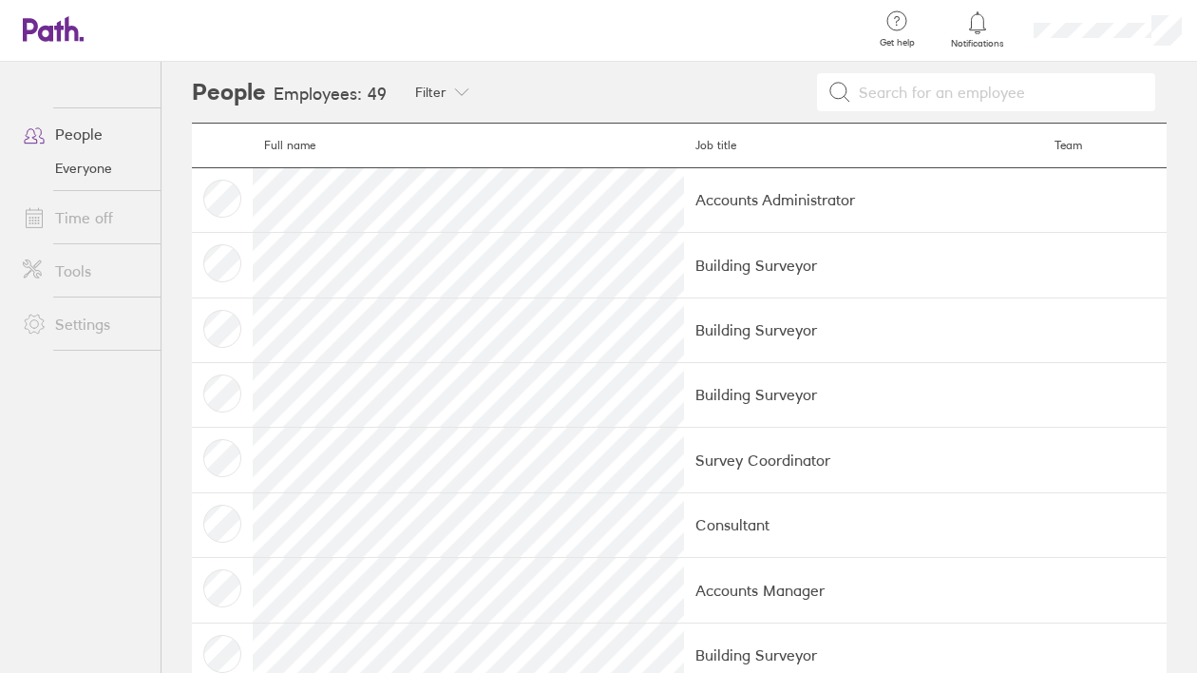
click at [697, 203] on td "Accounts Administrator" at bounding box center [864, 199] width 360 height 65
click at [466, 93] on div "Filter" at bounding box center [441, 92] width 95 height 61
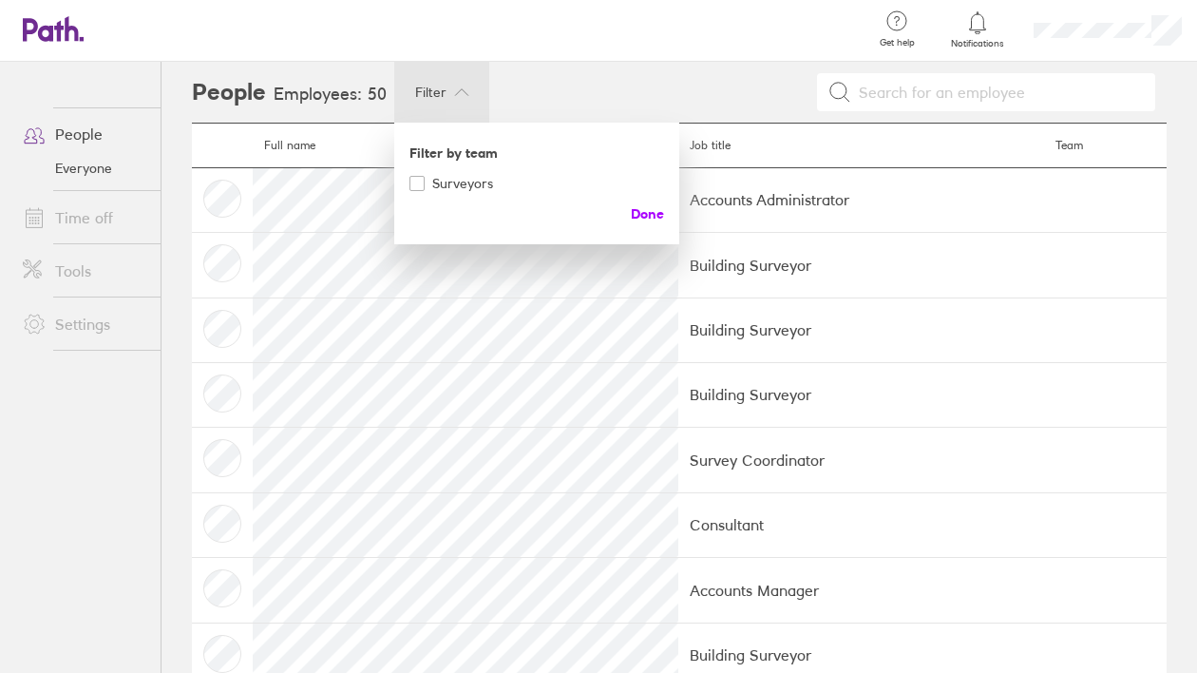
click at [635, 218] on span "Done" at bounding box center [647, 214] width 33 height 30
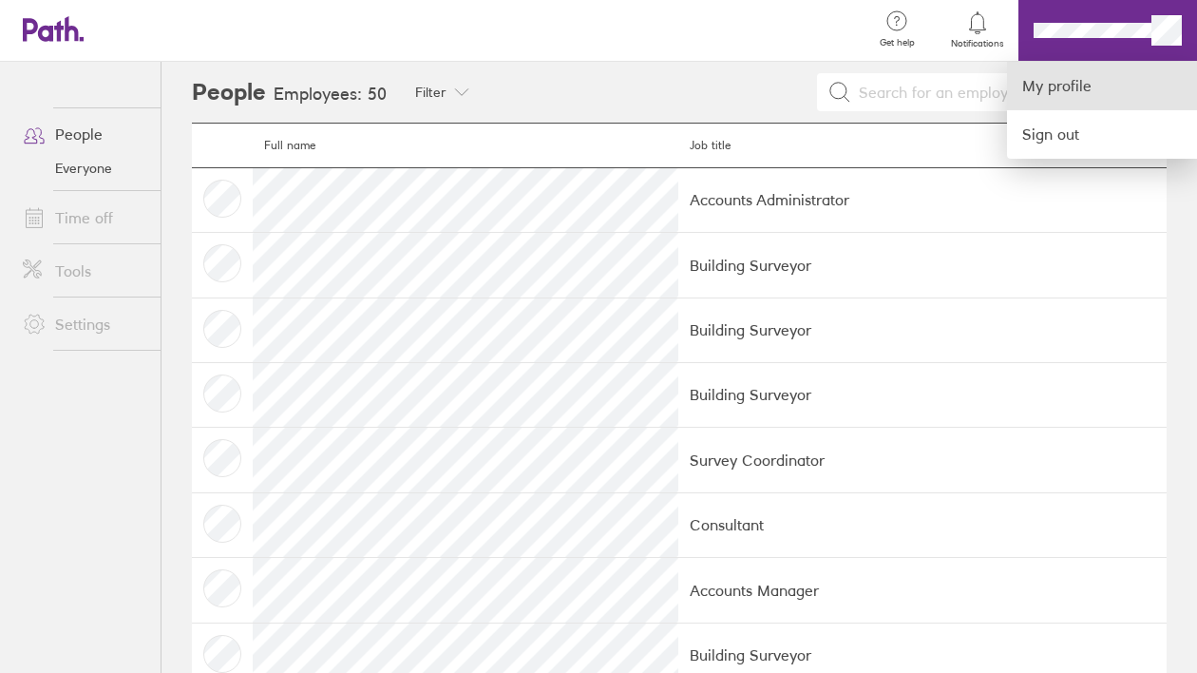
click at [1079, 88] on link "My profile" at bounding box center [1102, 86] width 190 height 48
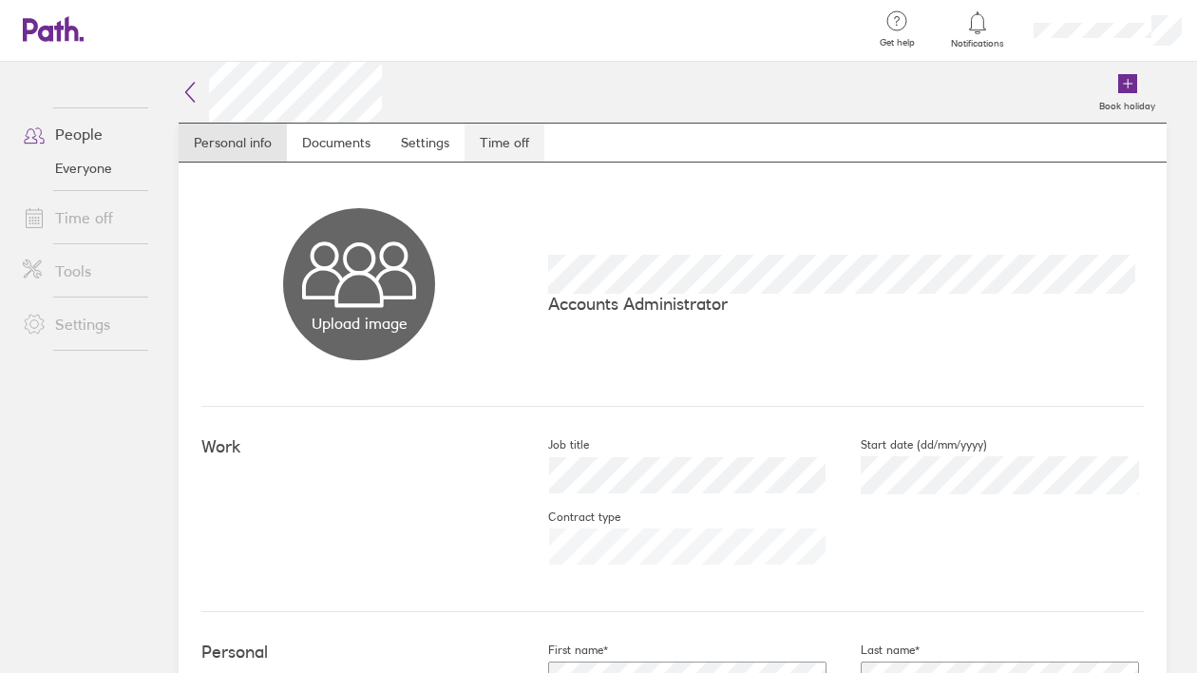
click at [502, 145] on link "Time off" at bounding box center [504, 142] width 80 height 38
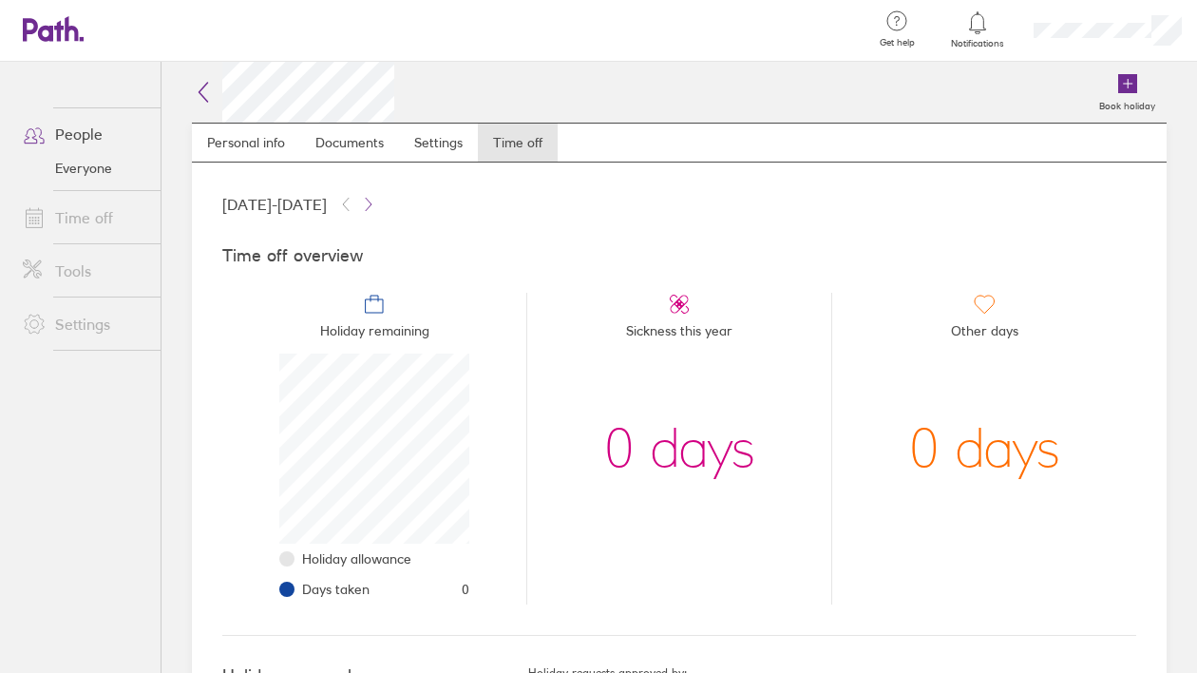
click at [209, 84] on icon at bounding box center [203, 92] width 23 height 23
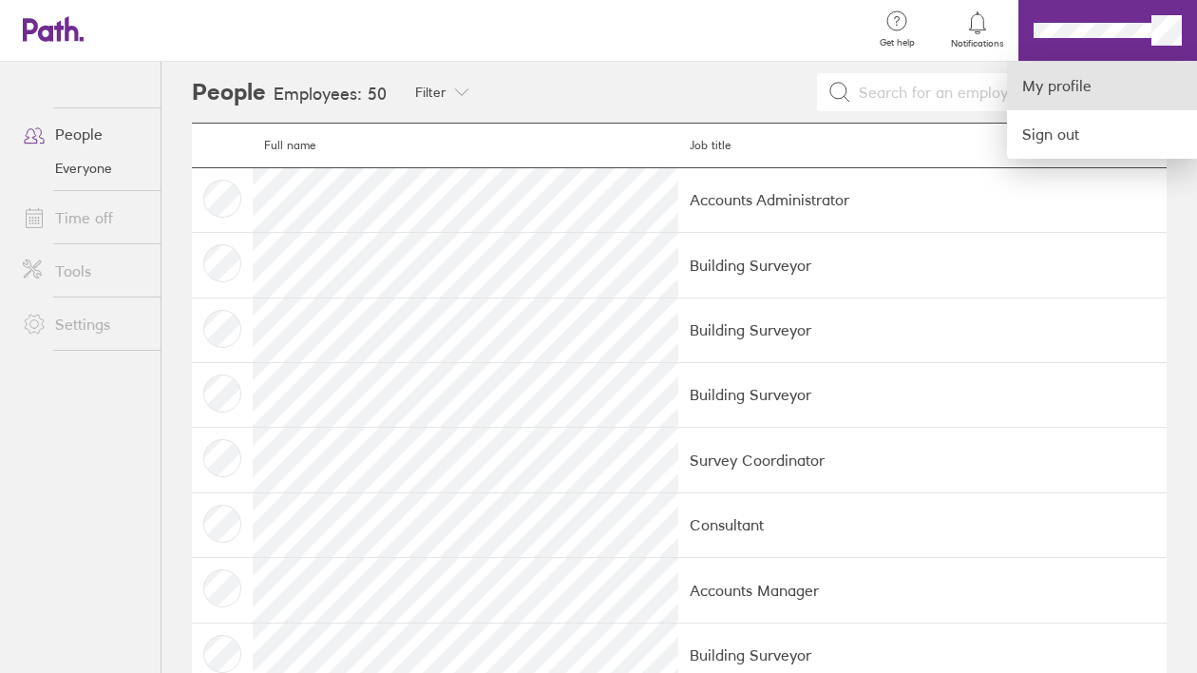
click at [1020, 91] on link "My profile" at bounding box center [1102, 86] width 190 height 48
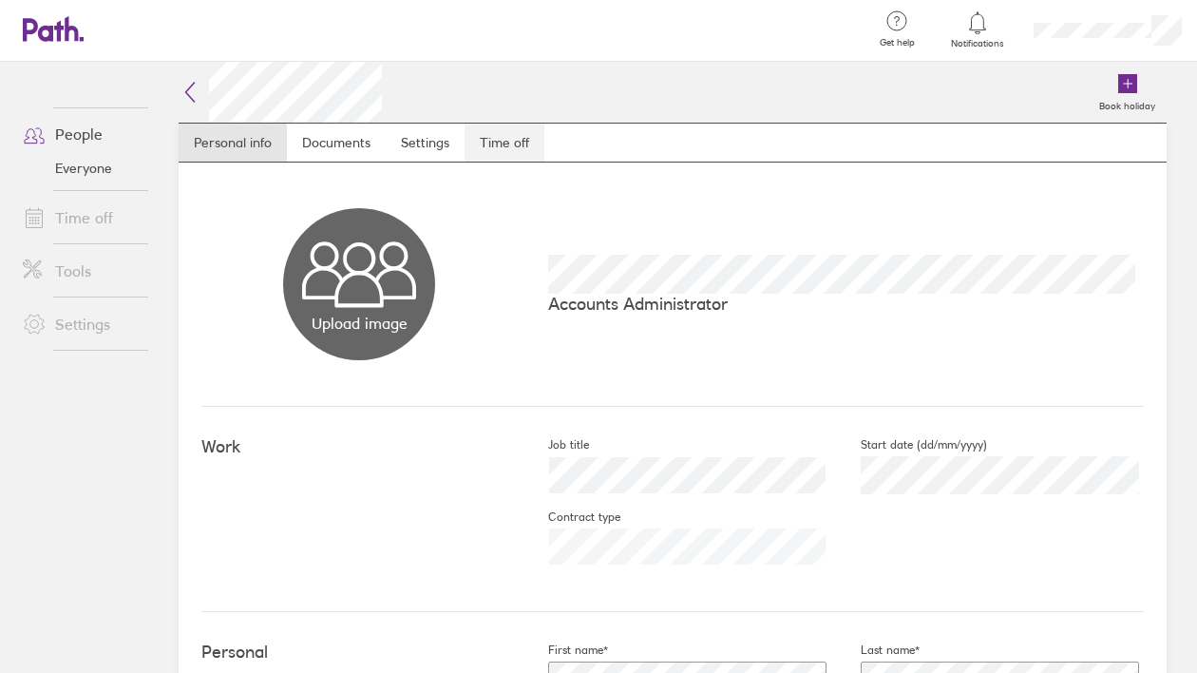
click at [492, 146] on link "Time off" at bounding box center [504, 142] width 80 height 38
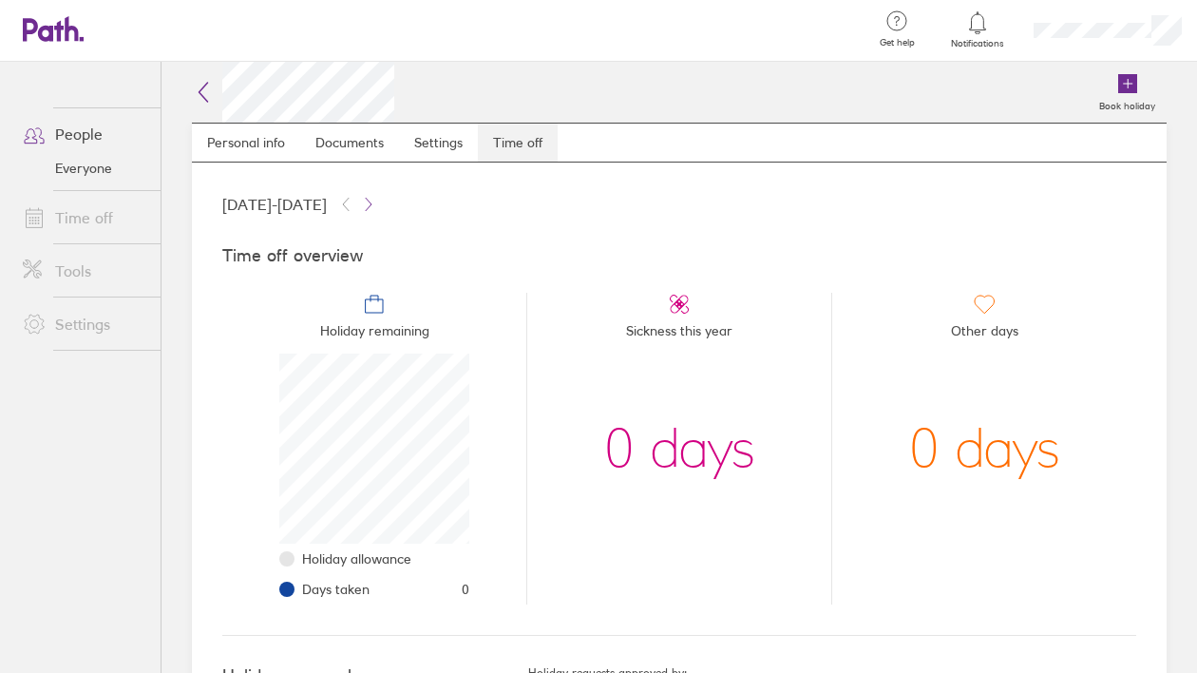
scroll to position [190, 190]
click at [376, 204] on icon at bounding box center [368, 204] width 15 height 15
click at [353, 206] on icon at bounding box center [345, 204] width 15 height 15
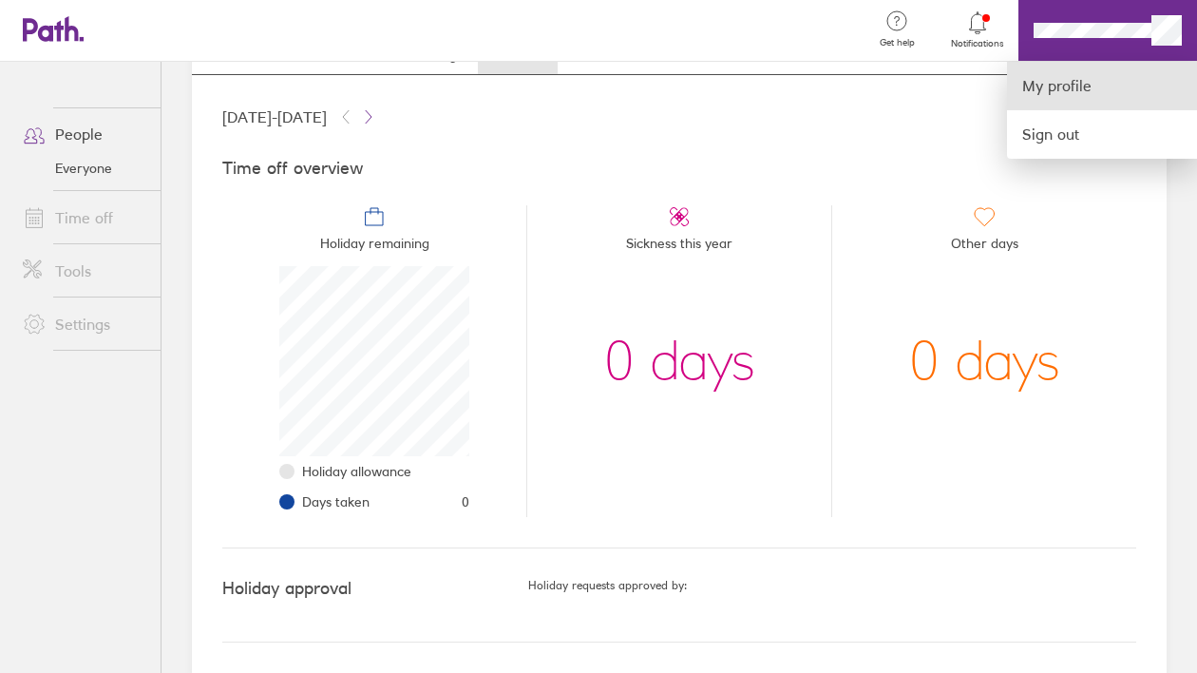
click at [1106, 79] on link "My profile" at bounding box center [1102, 86] width 190 height 48
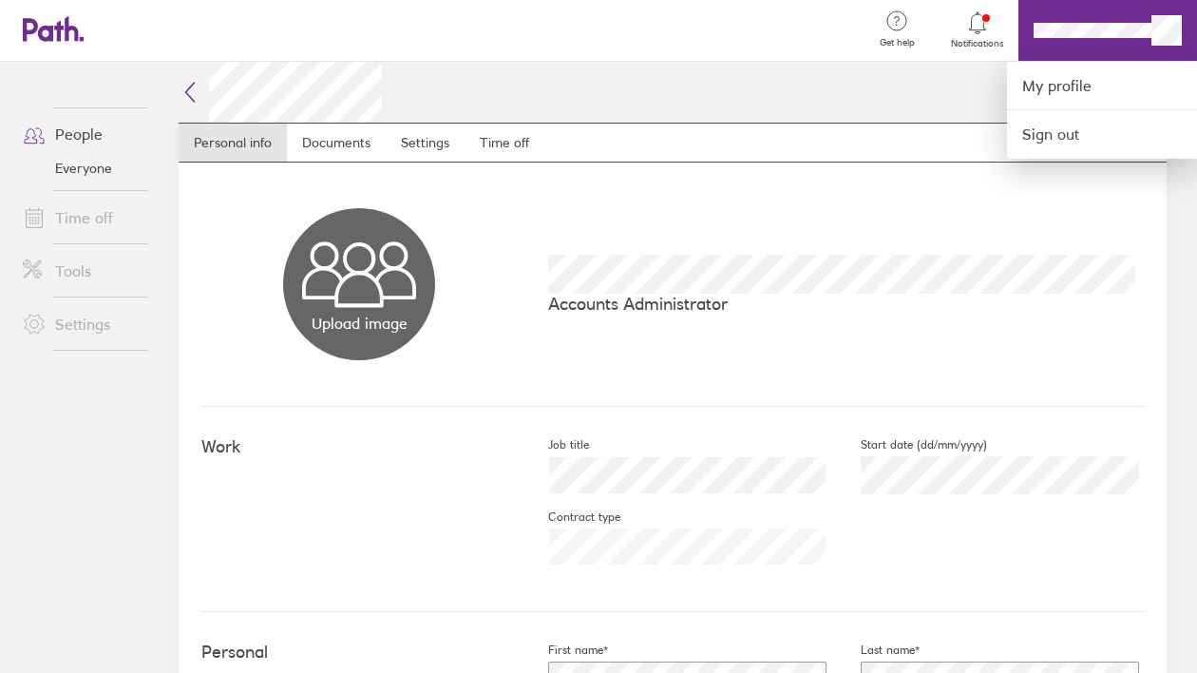
click at [1030, 286] on div at bounding box center [598, 336] width 1197 height 673
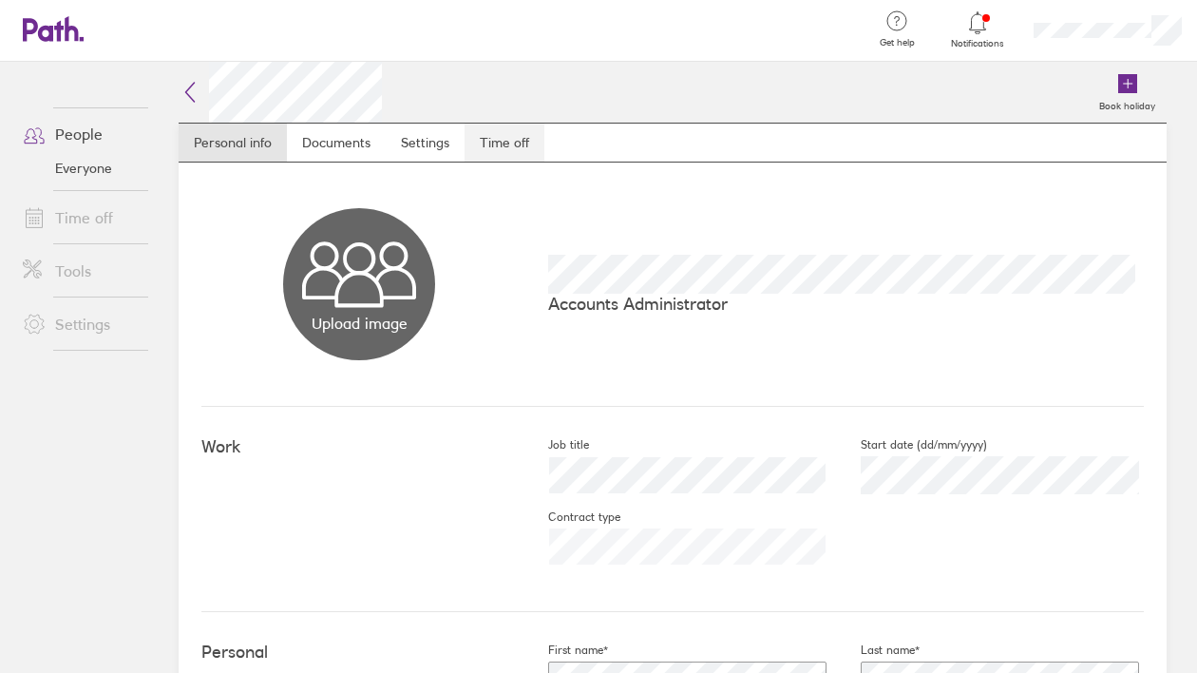
click at [506, 131] on link "Time off" at bounding box center [504, 142] width 80 height 38
